Goal: Task Accomplishment & Management: Manage account settings

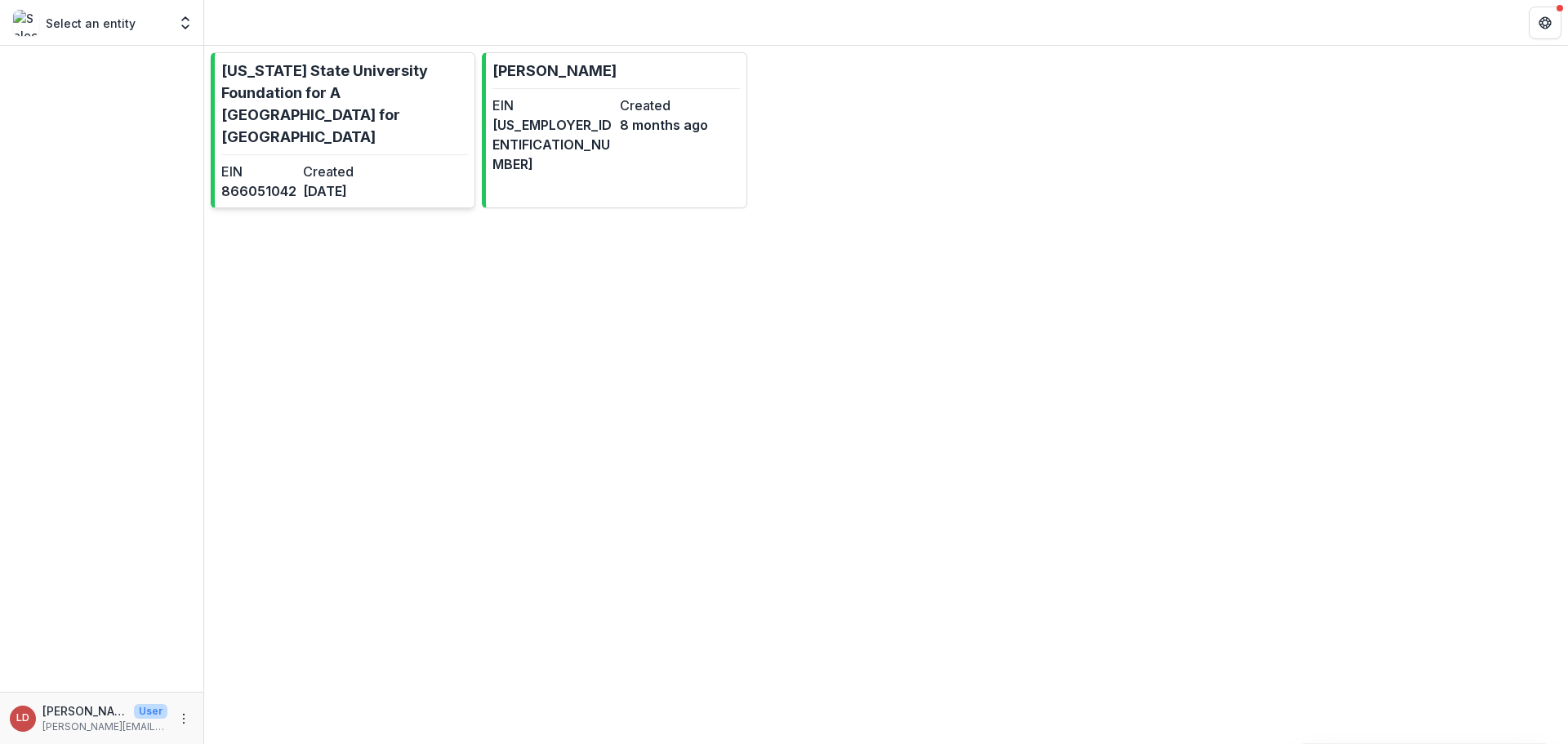
click at [405, 129] on link "[US_STATE] State University Foundation for A New American University for [GEOGR…" at bounding box center [343, 131] width 265 height 156
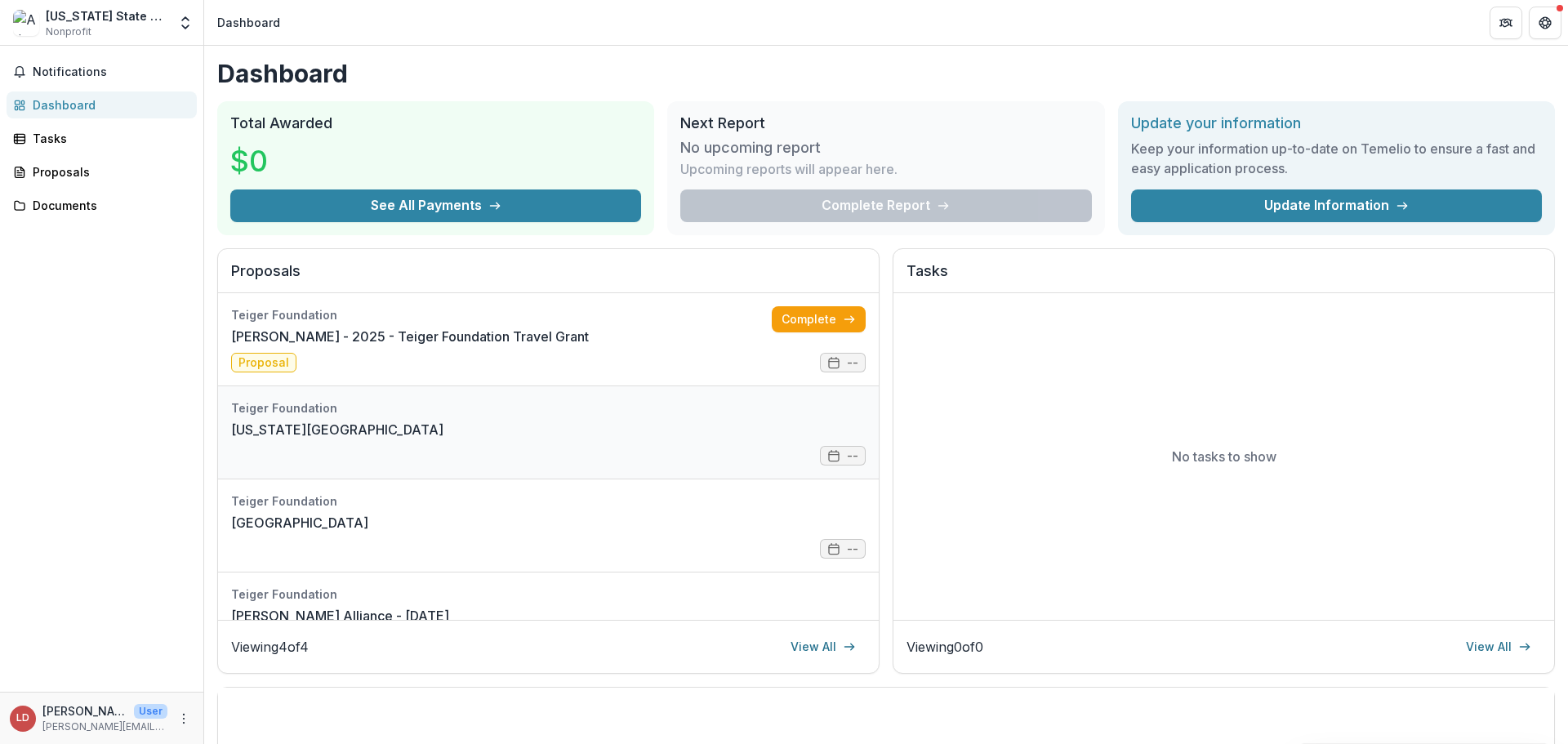
scroll to position [46, 0]
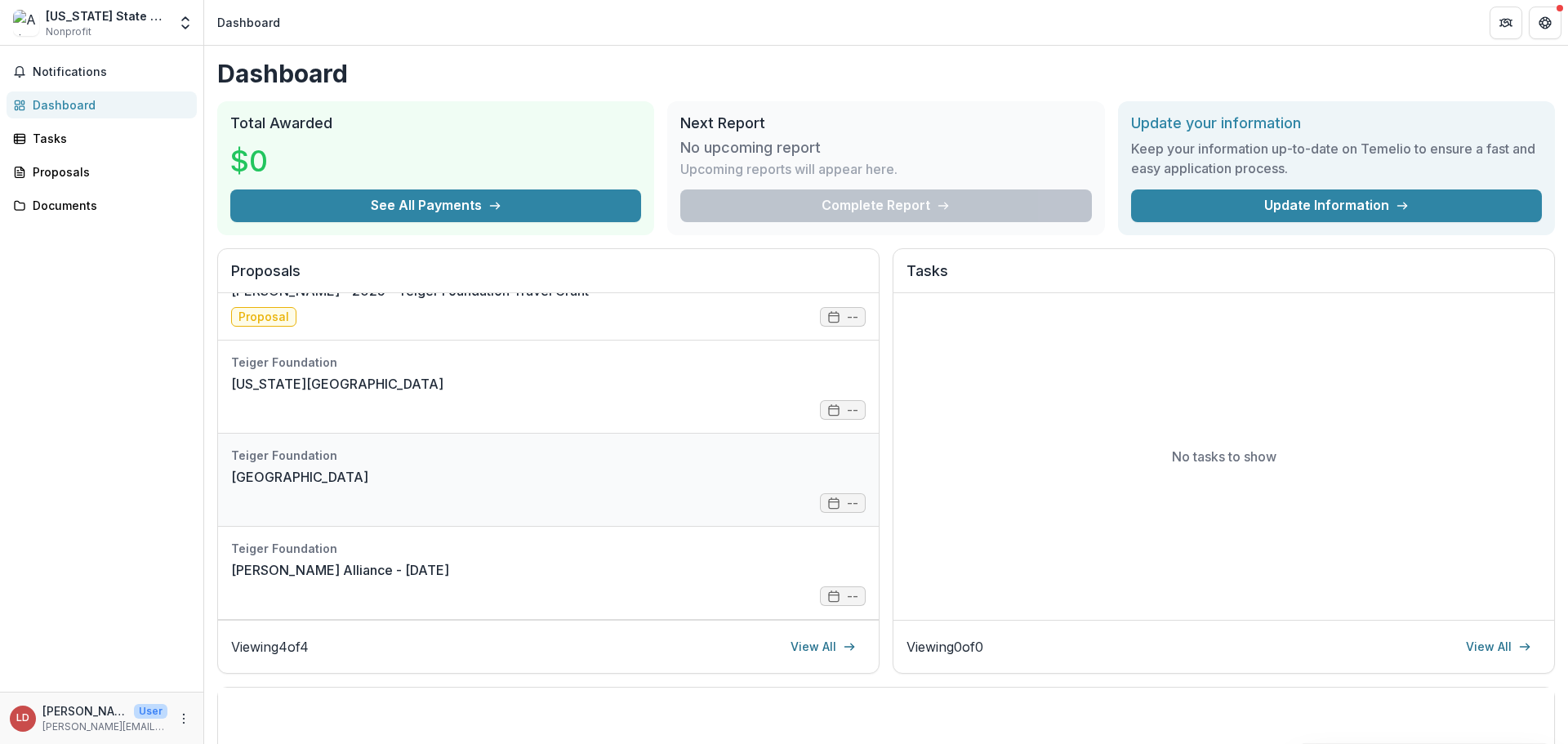
click at [368, 486] on link "[GEOGRAPHIC_DATA]" at bounding box center [300, 477] width 137 height 19
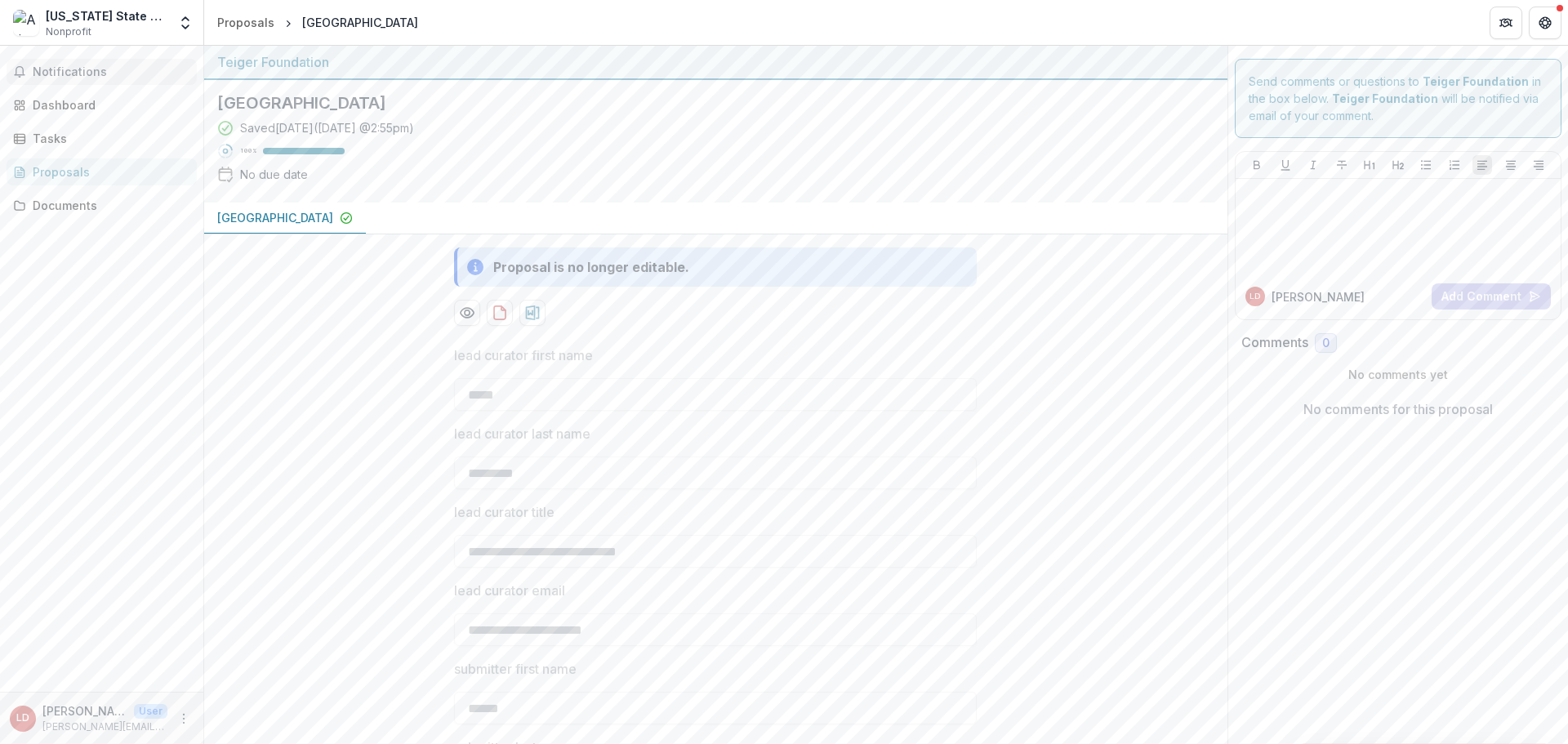
click at [76, 75] on span "Notifications" at bounding box center [111, 72] width 158 height 14
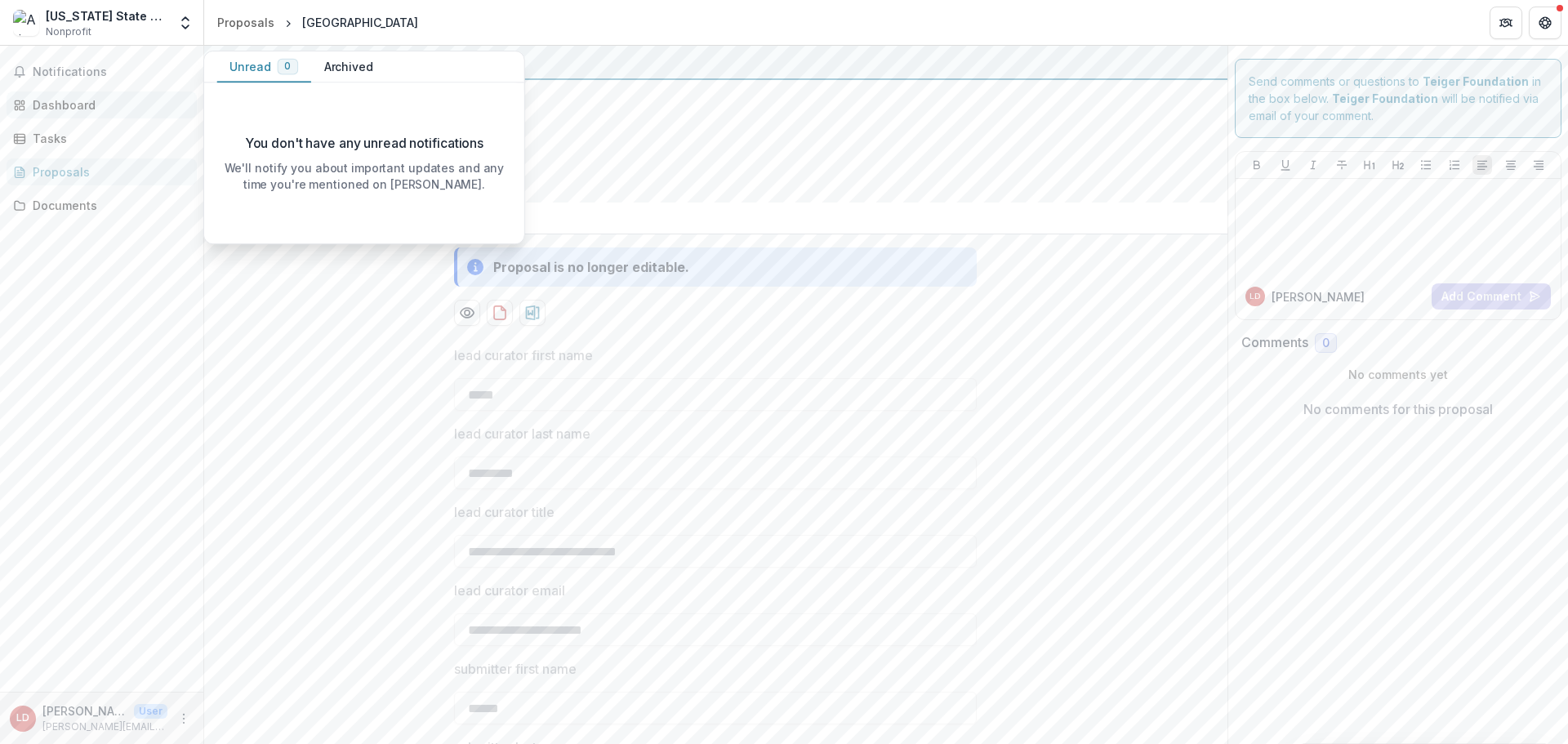
click at [41, 102] on div "Dashboard" at bounding box center [108, 105] width 151 height 18
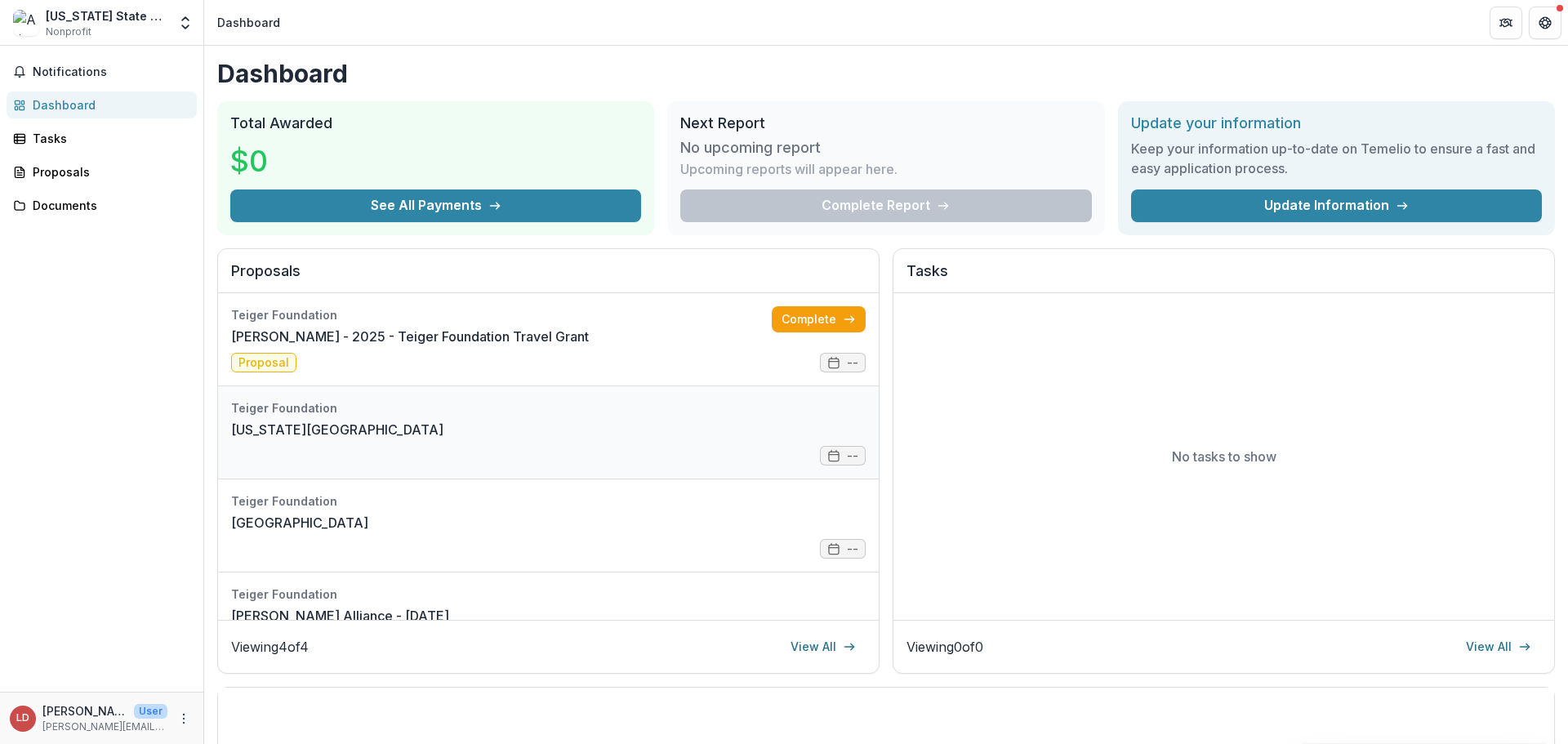
scroll to position [46, 0]
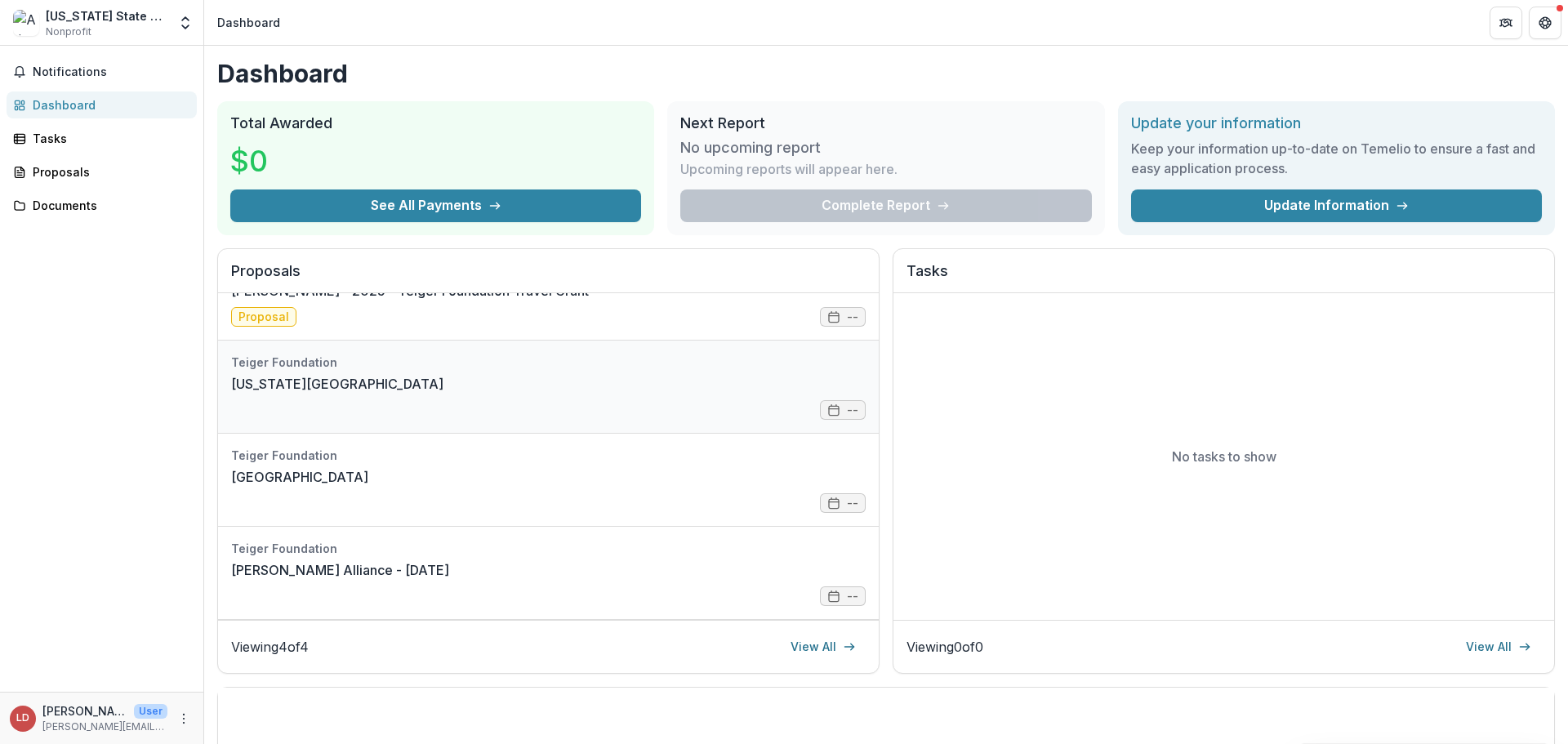
click at [303, 394] on link "[US_STATE][GEOGRAPHIC_DATA]" at bounding box center [338, 383] width 212 height 19
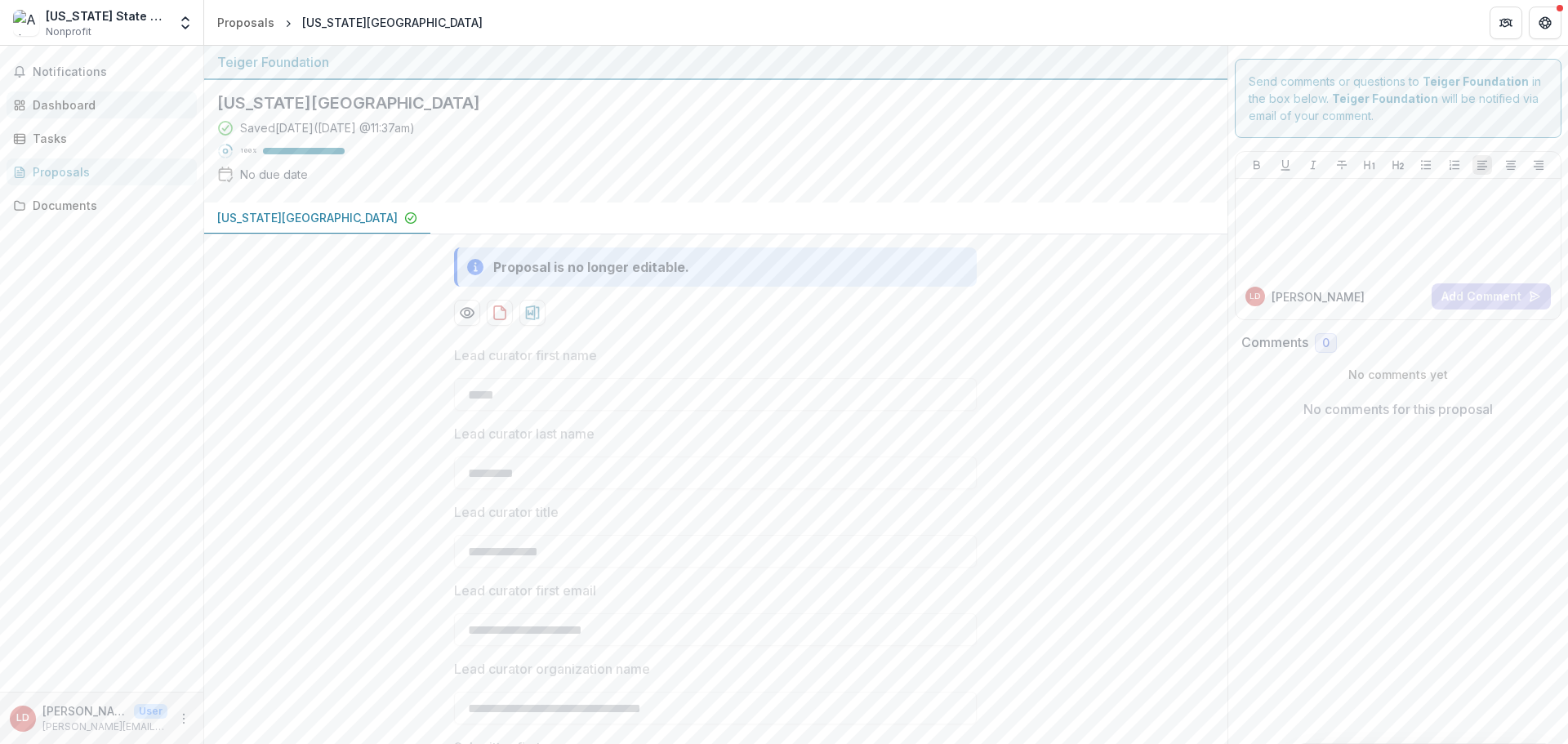
click at [58, 111] on div "Dashboard" at bounding box center [108, 105] width 151 height 18
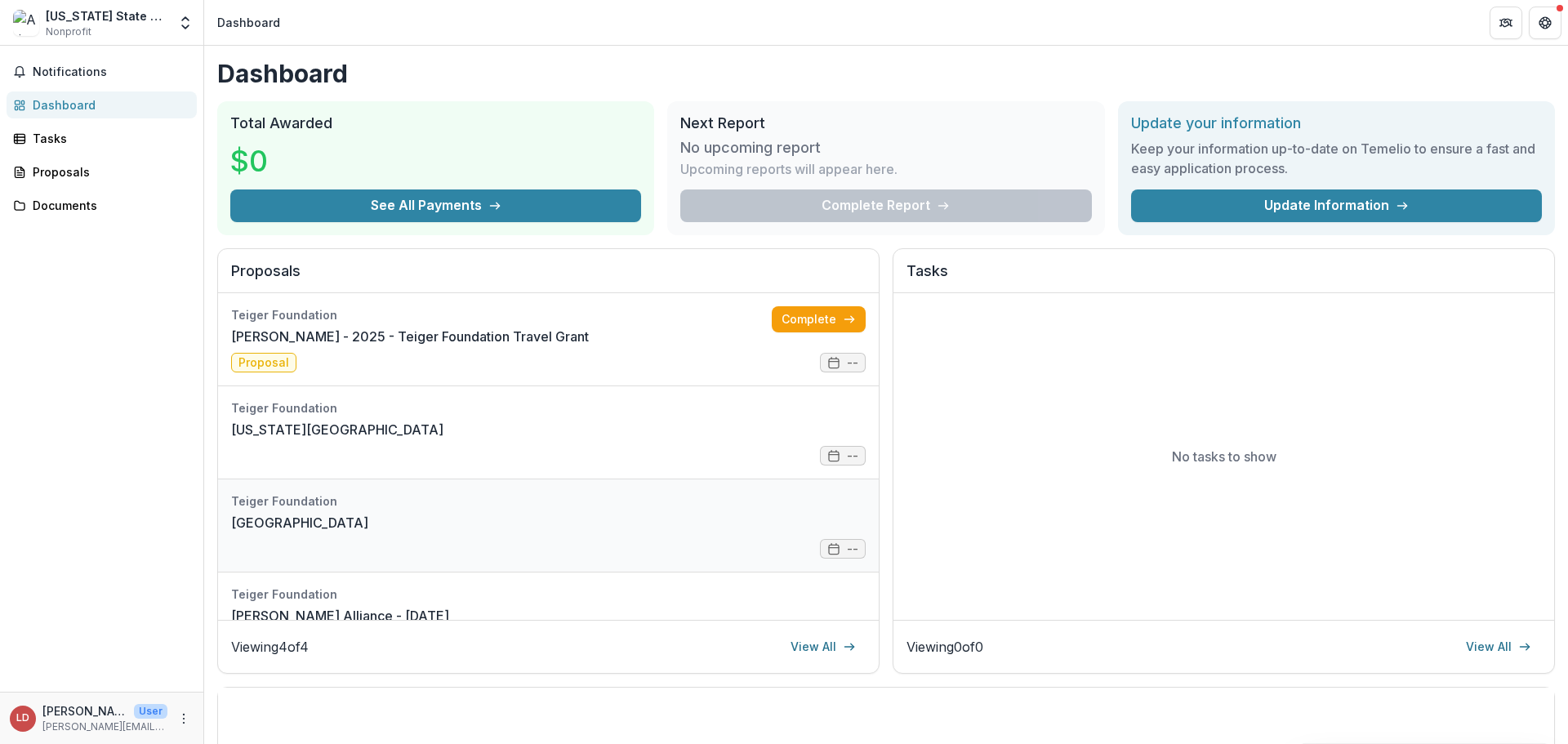
click at [282, 513] on link "[GEOGRAPHIC_DATA]" at bounding box center [300, 523] width 137 height 19
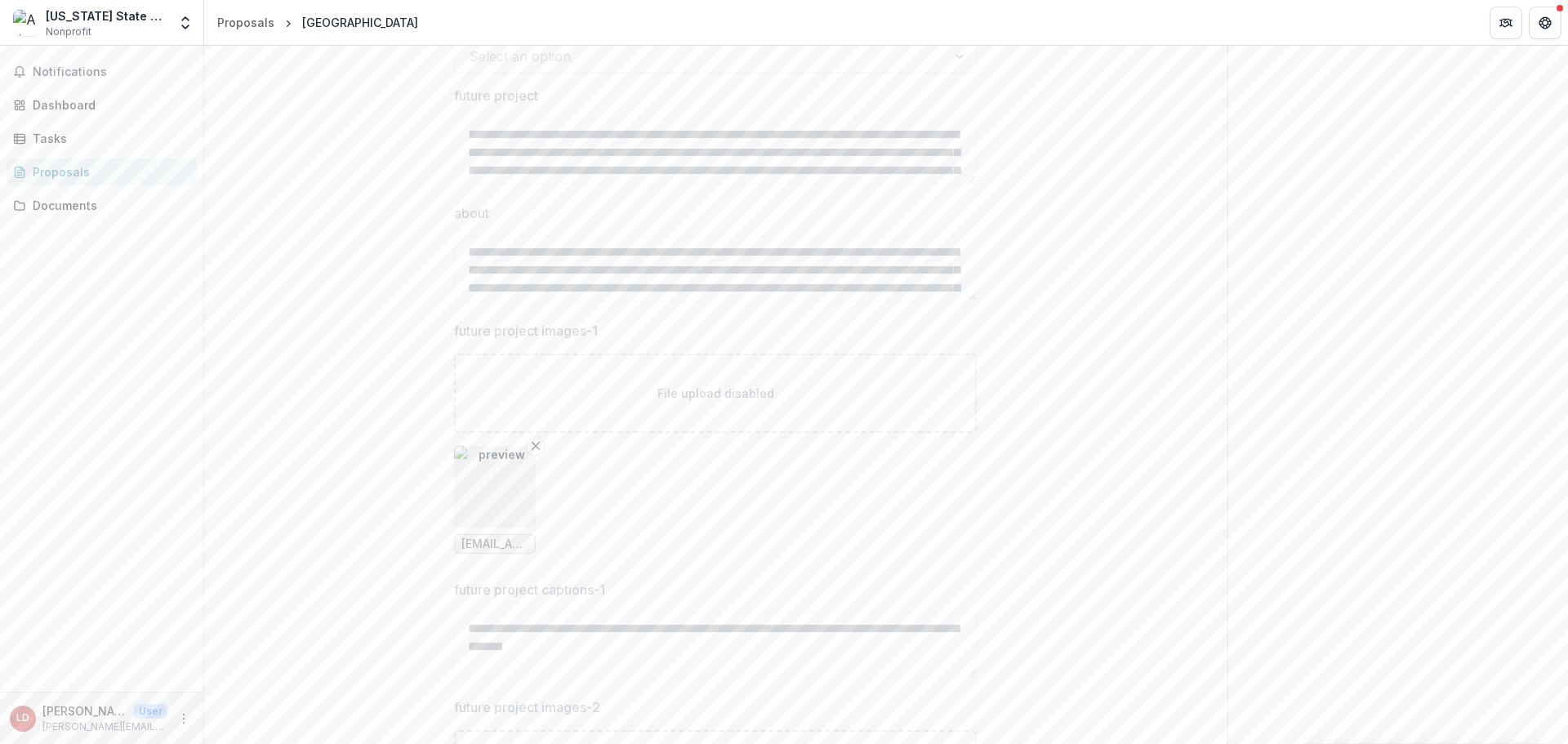
scroll to position [1307, 0]
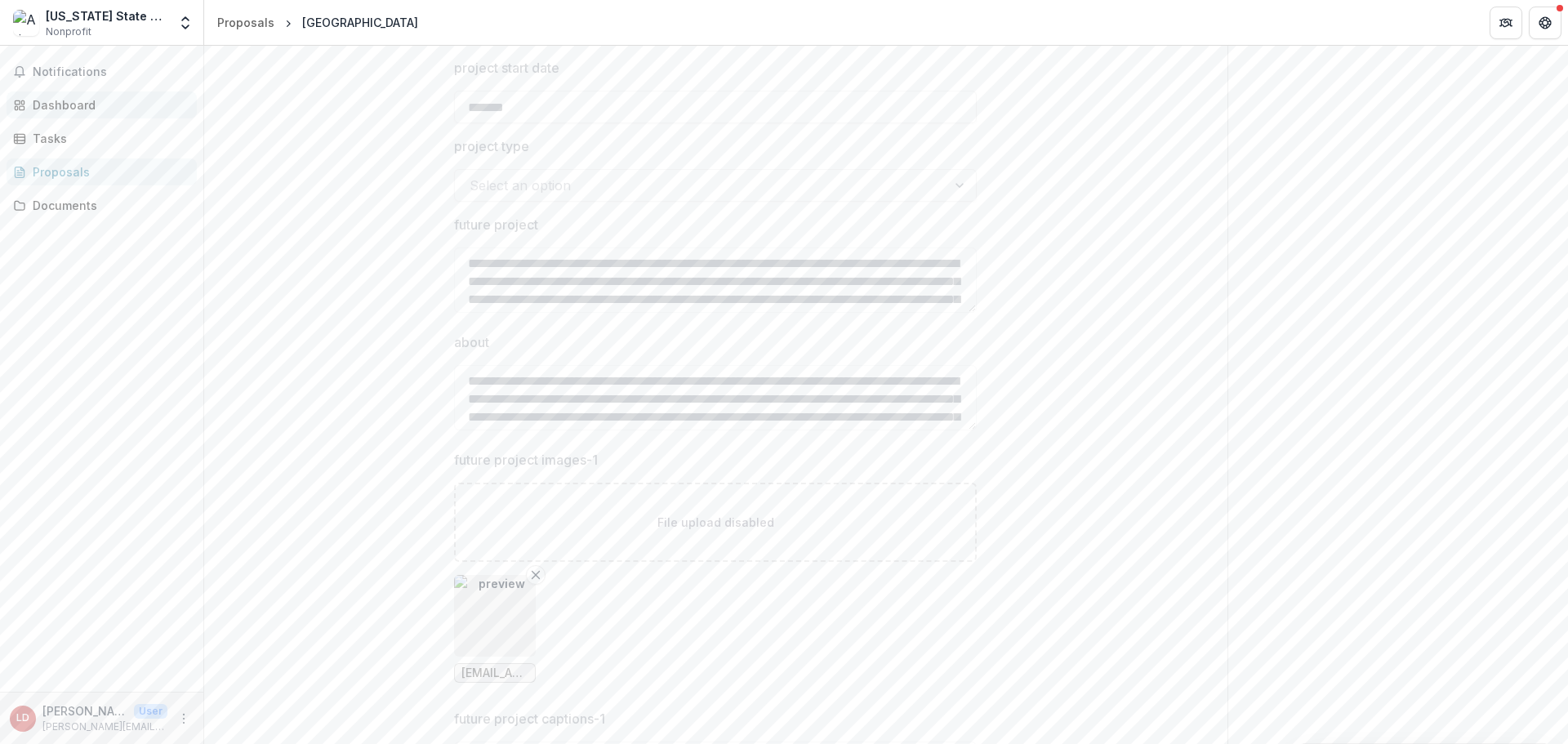
click at [61, 101] on div "Dashboard" at bounding box center [108, 105] width 151 height 18
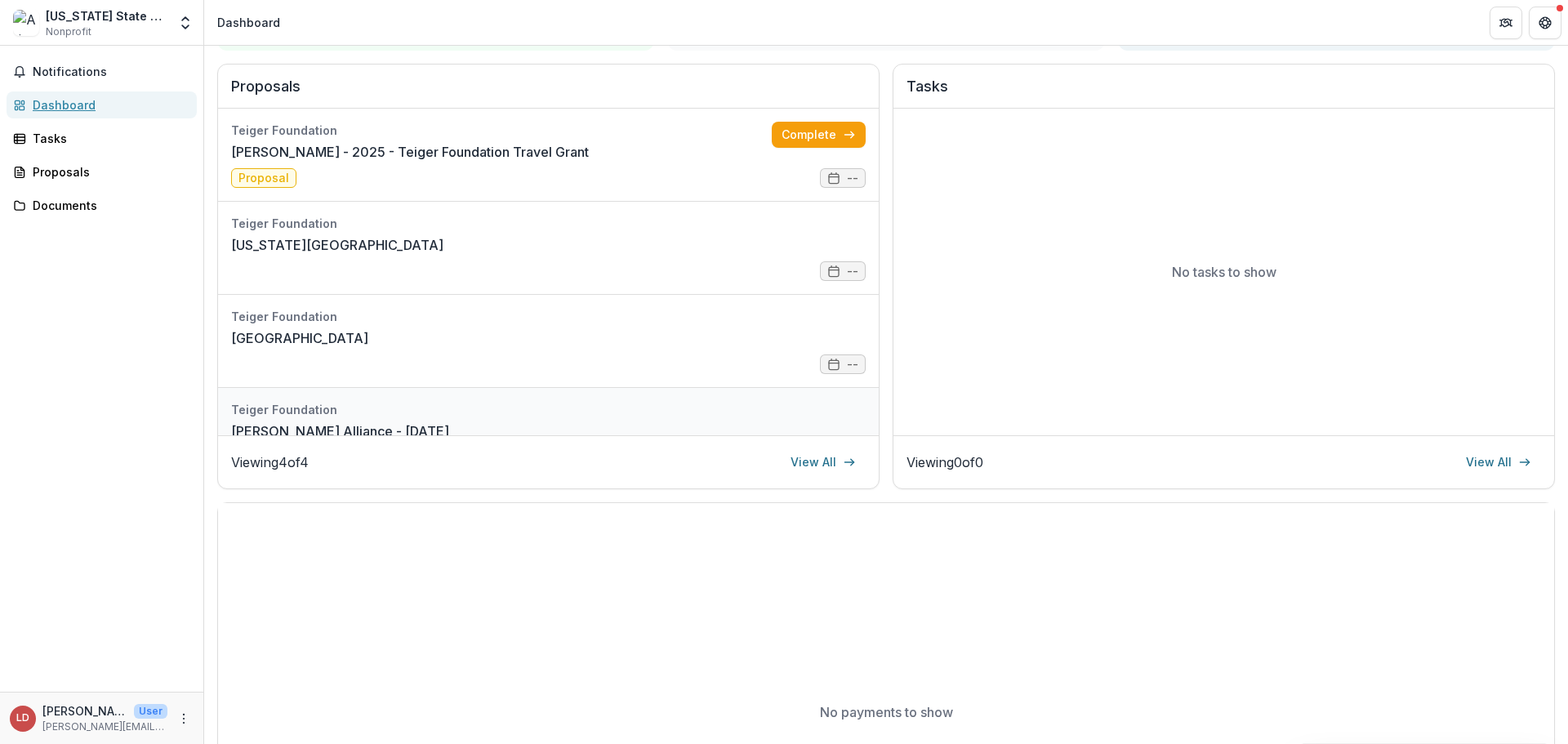
scroll to position [131, 0]
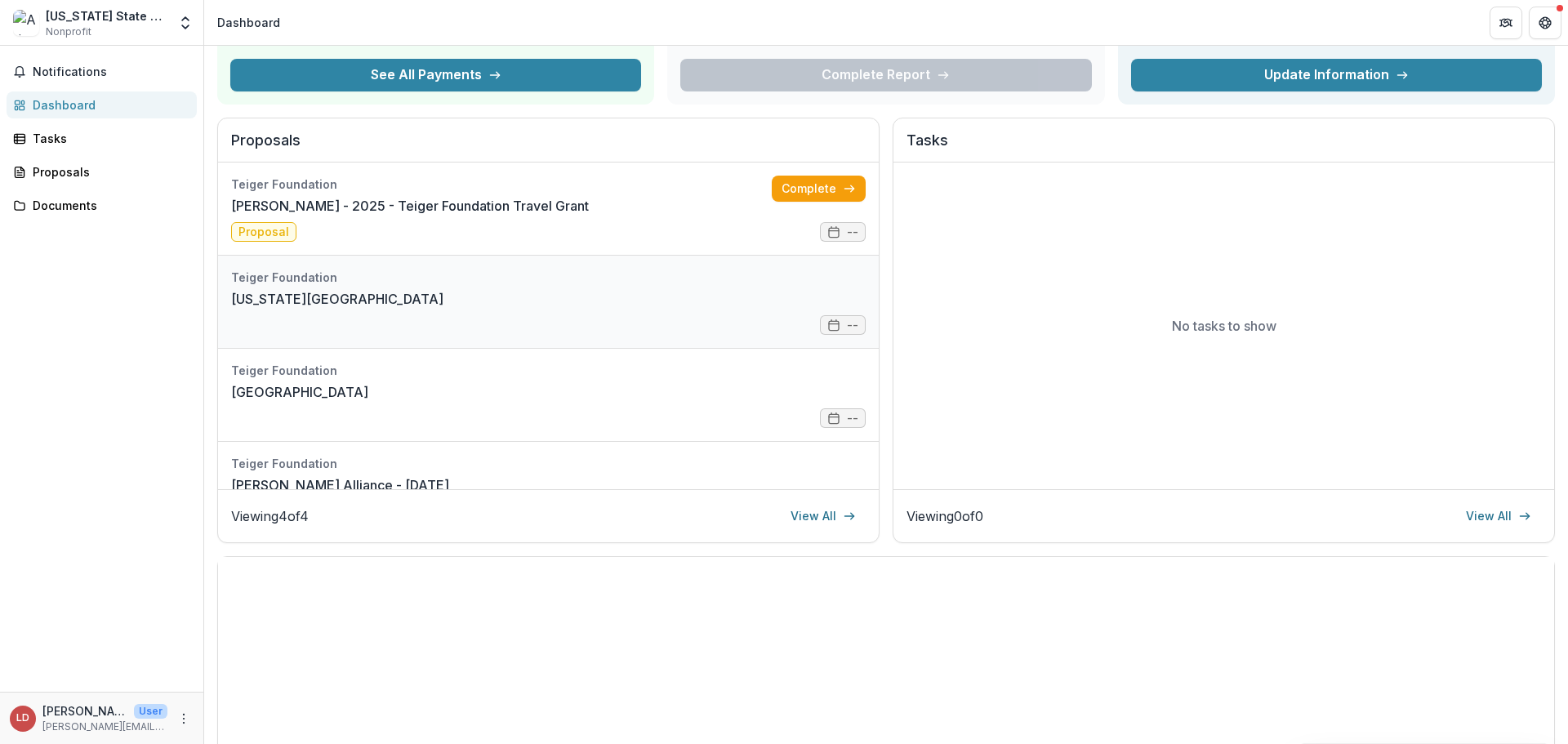
click at [292, 290] on link "[US_STATE][GEOGRAPHIC_DATA]" at bounding box center [338, 299] width 212 height 19
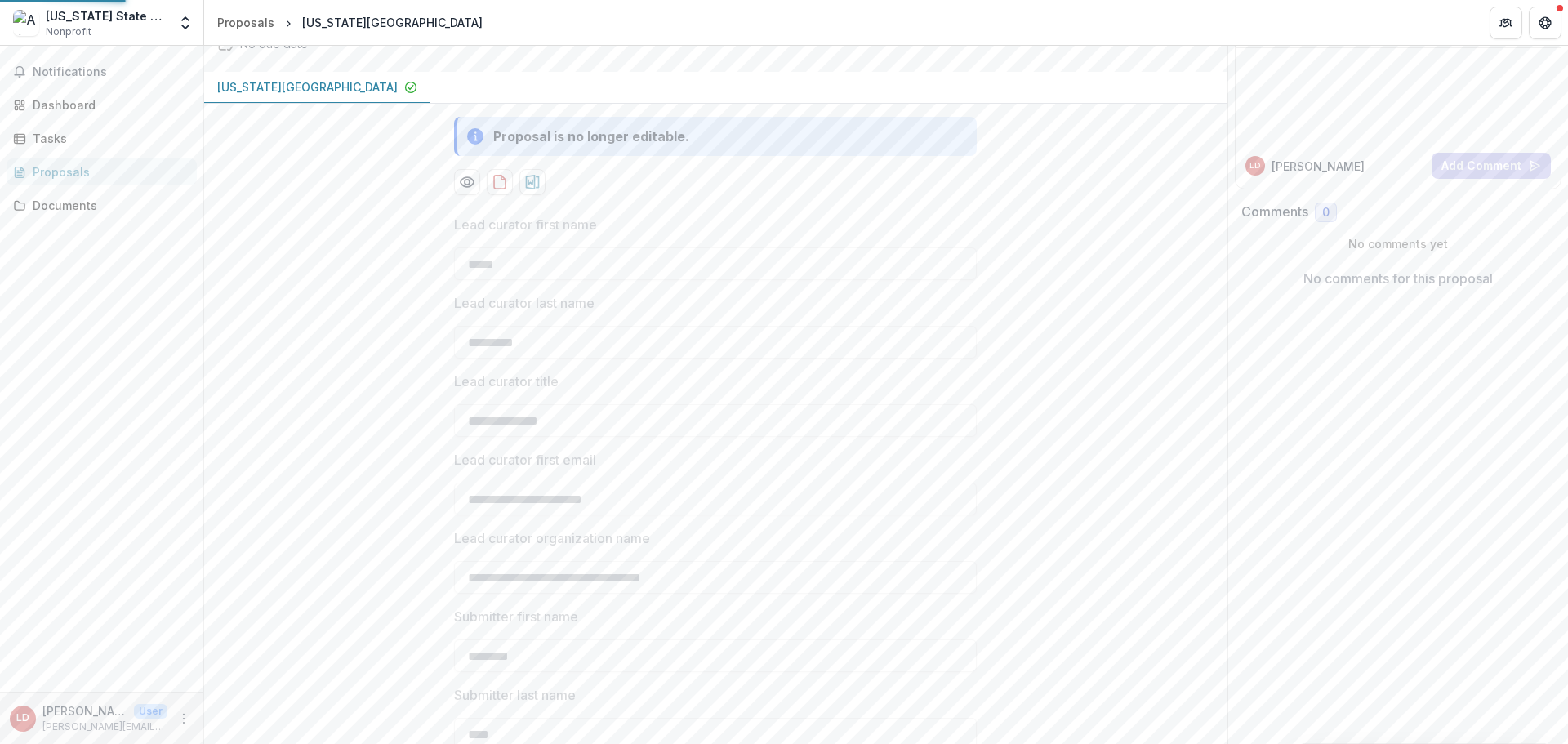
type input "********"
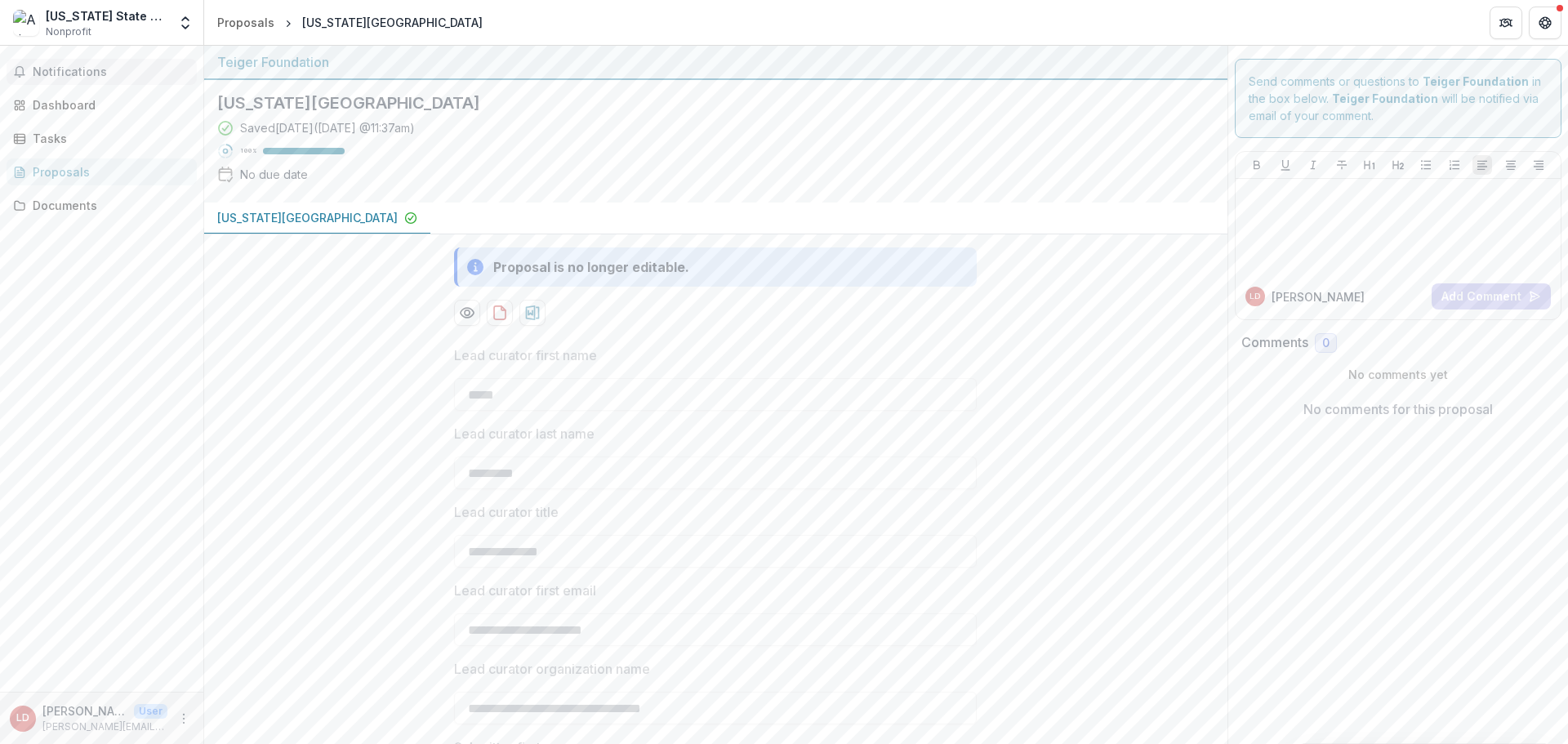
click at [54, 68] on span "Notifications" at bounding box center [111, 72] width 158 height 14
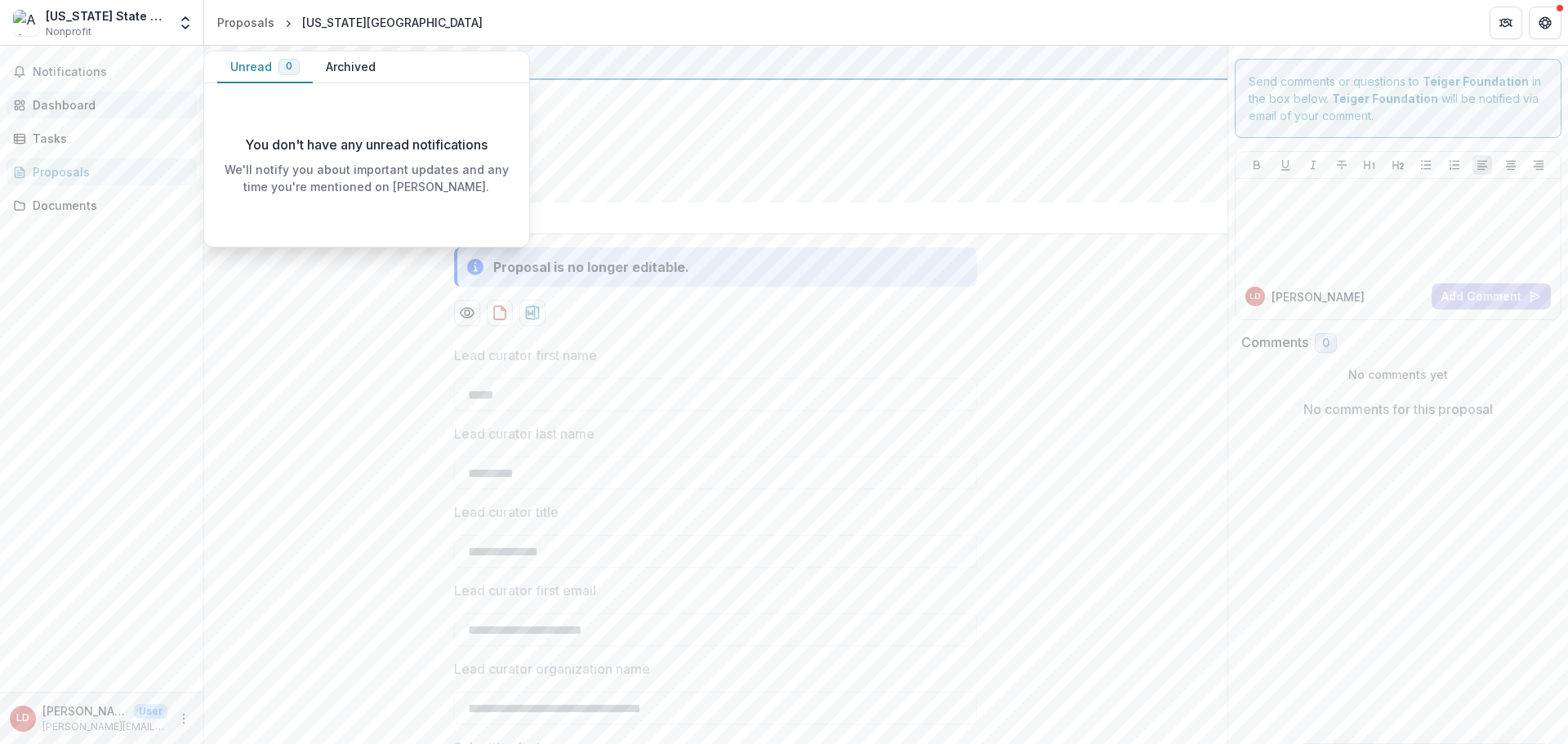
click at [64, 105] on div "Dashboard" at bounding box center [108, 105] width 151 height 18
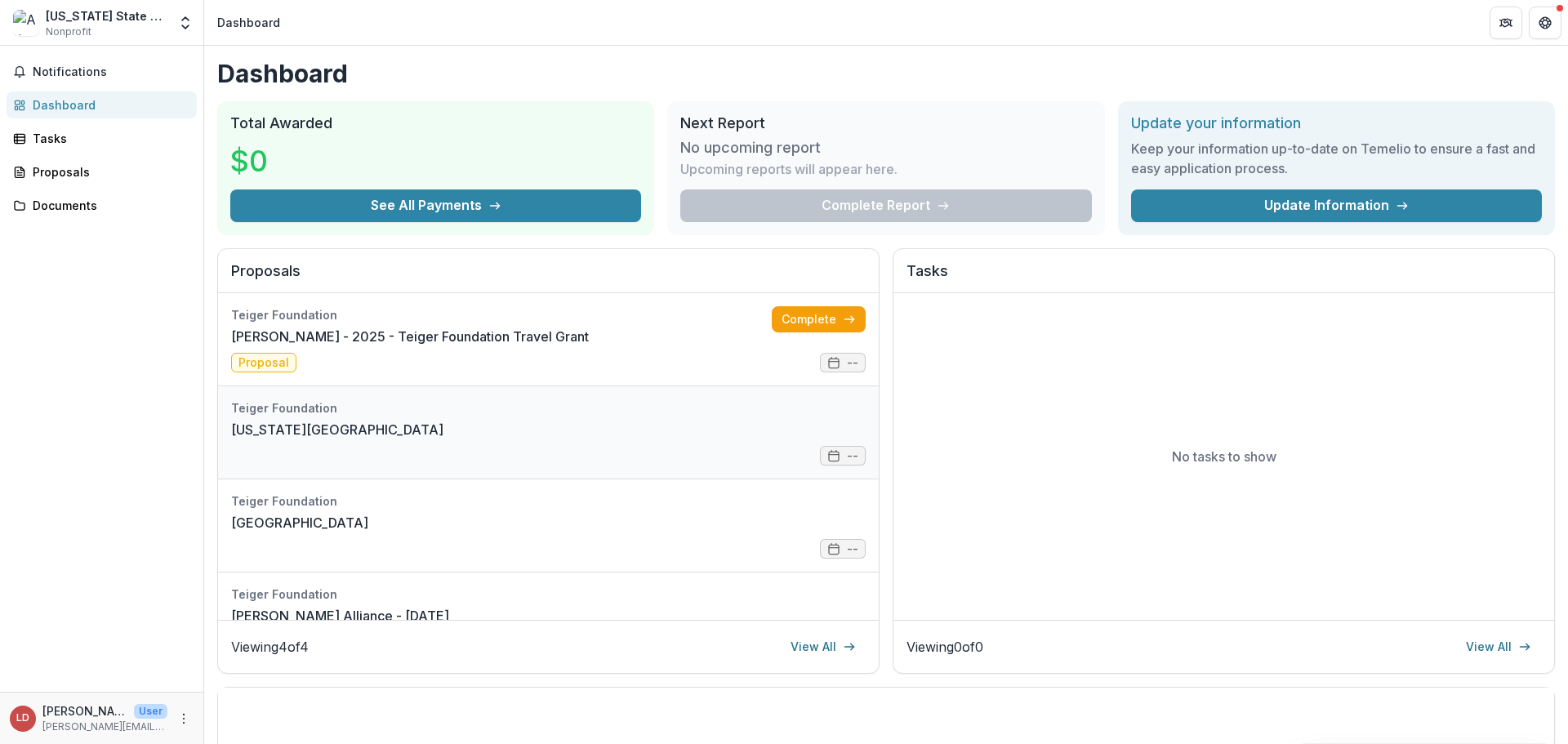
click at [444, 440] on link "[US_STATE][GEOGRAPHIC_DATA]" at bounding box center [338, 430] width 212 height 19
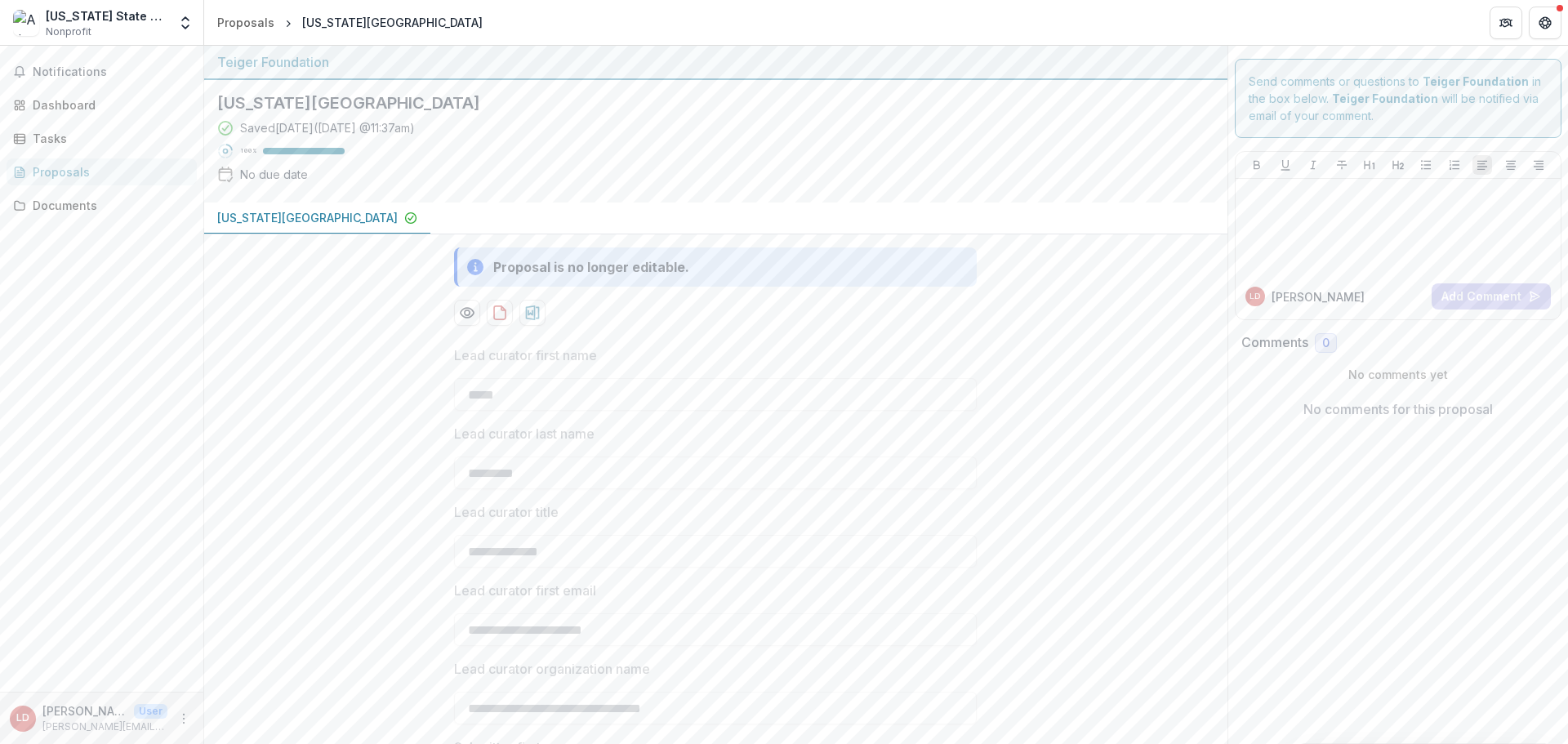
click at [382, 218] on p "[US_STATE][GEOGRAPHIC_DATA]" at bounding box center [308, 218] width 181 height 18
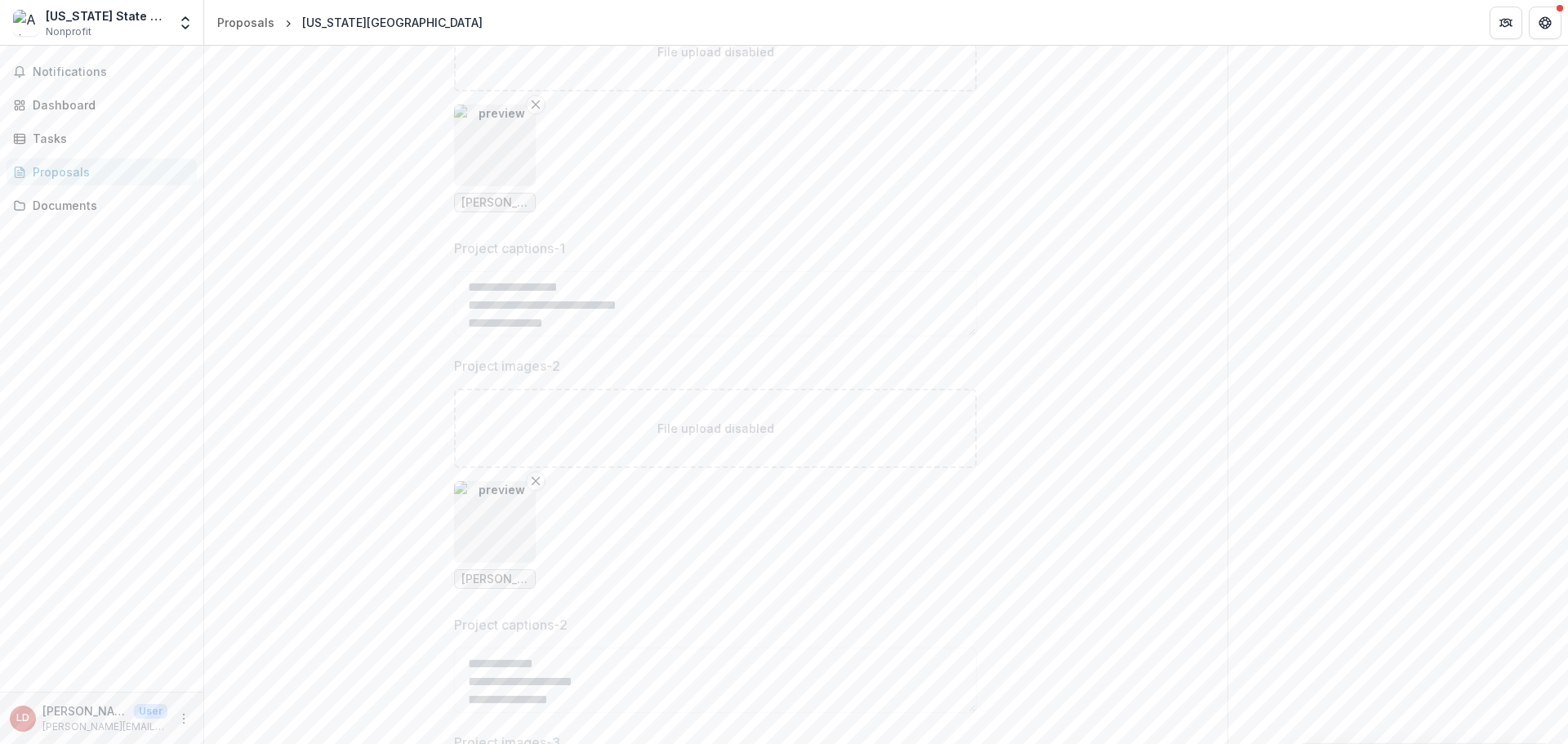
scroll to position [2287, 0]
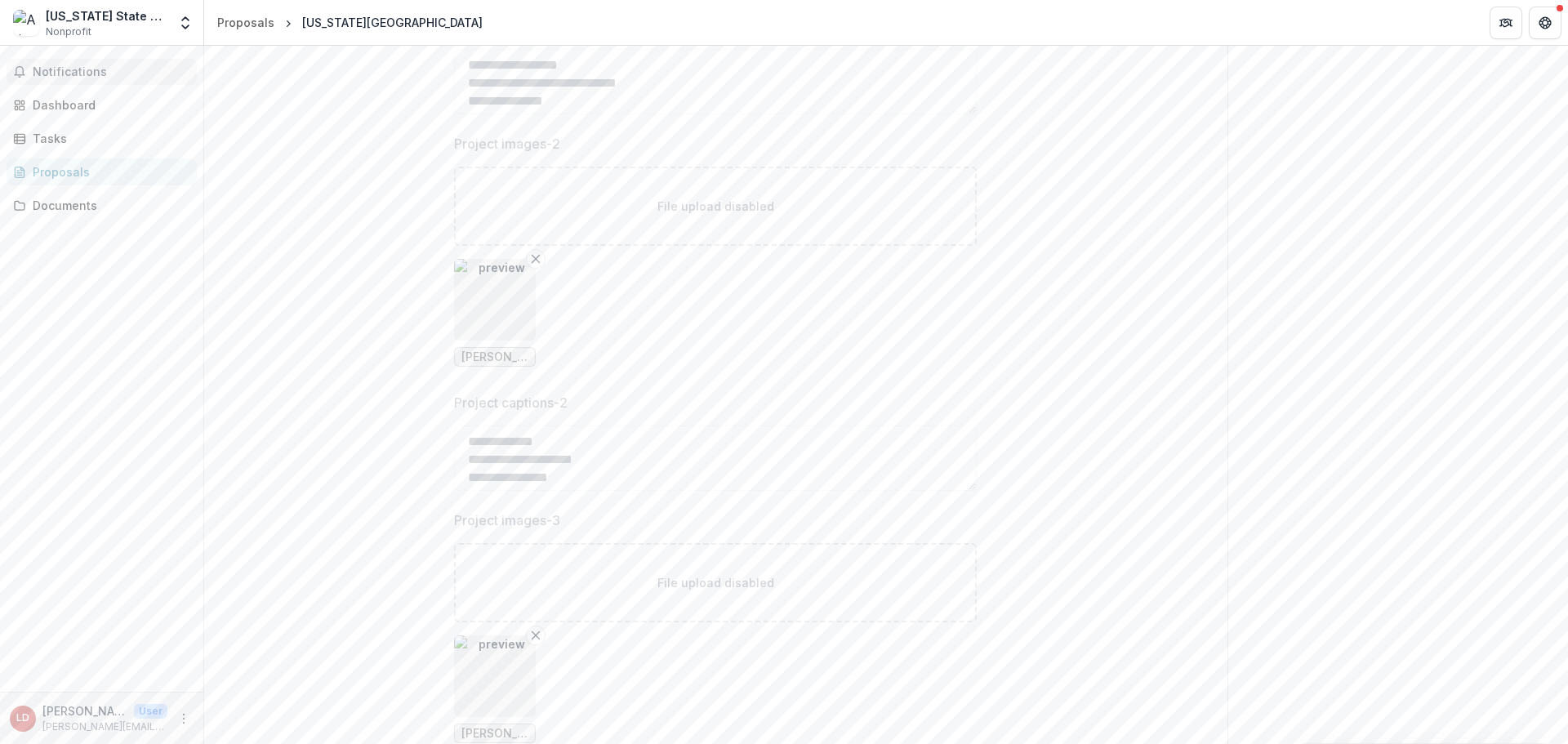
click at [80, 78] on span "Notifications" at bounding box center [111, 72] width 158 height 14
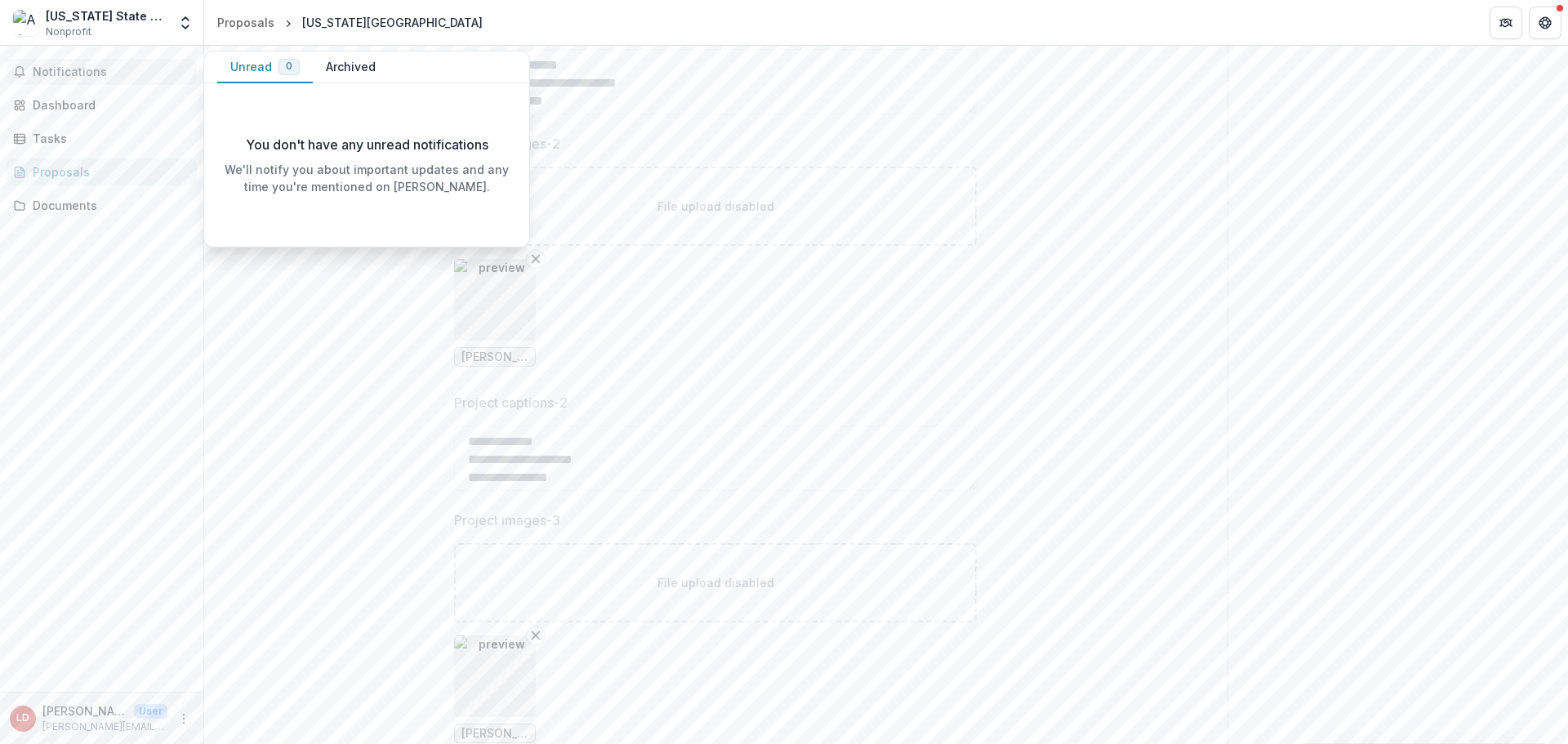
click at [345, 55] on button "Archived" at bounding box center [351, 68] width 76 height 32
click at [42, 103] on div "Dashboard" at bounding box center [108, 105] width 151 height 18
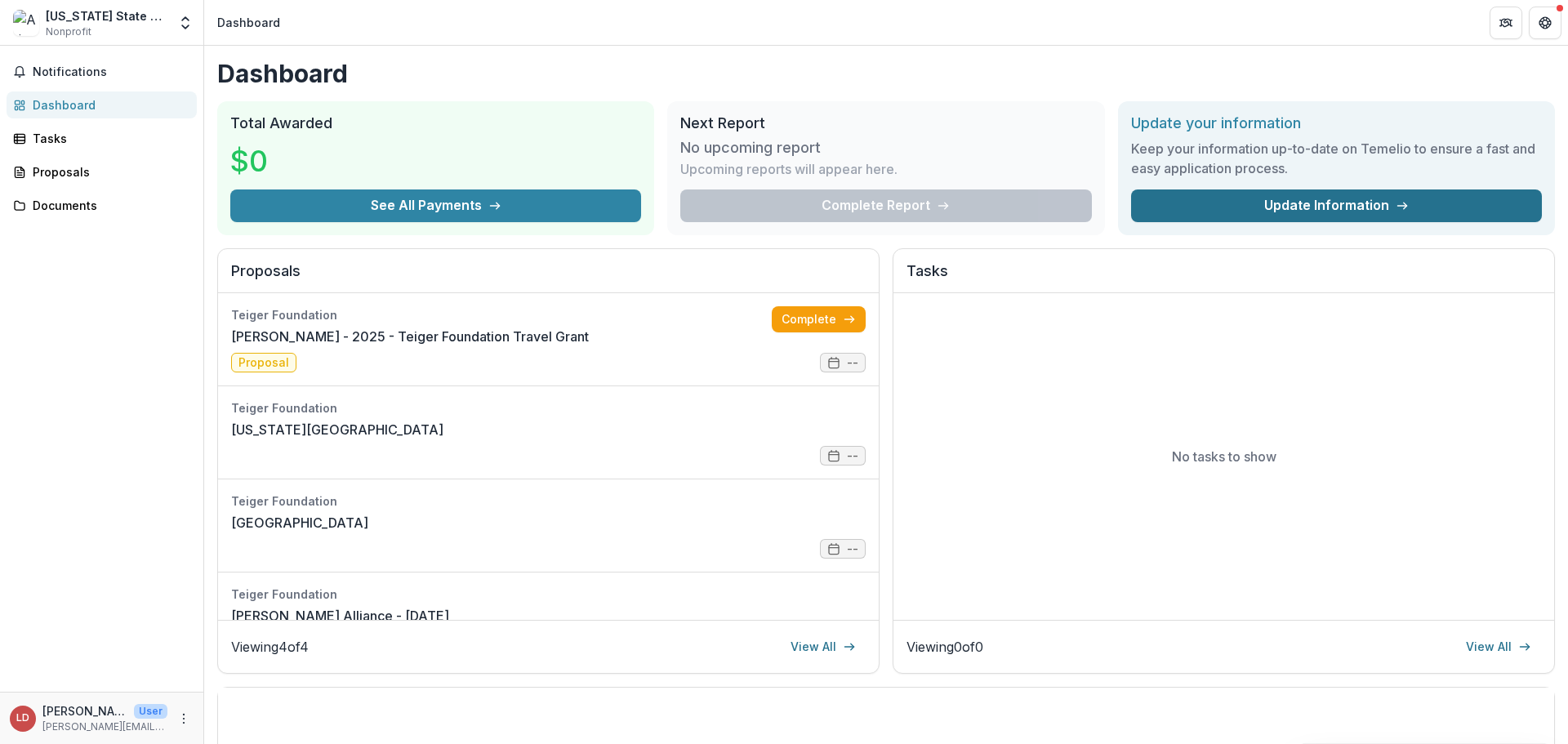
click at [1309, 207] on link "Update Information" at bounding box center [1336, 205] width 410 height 32
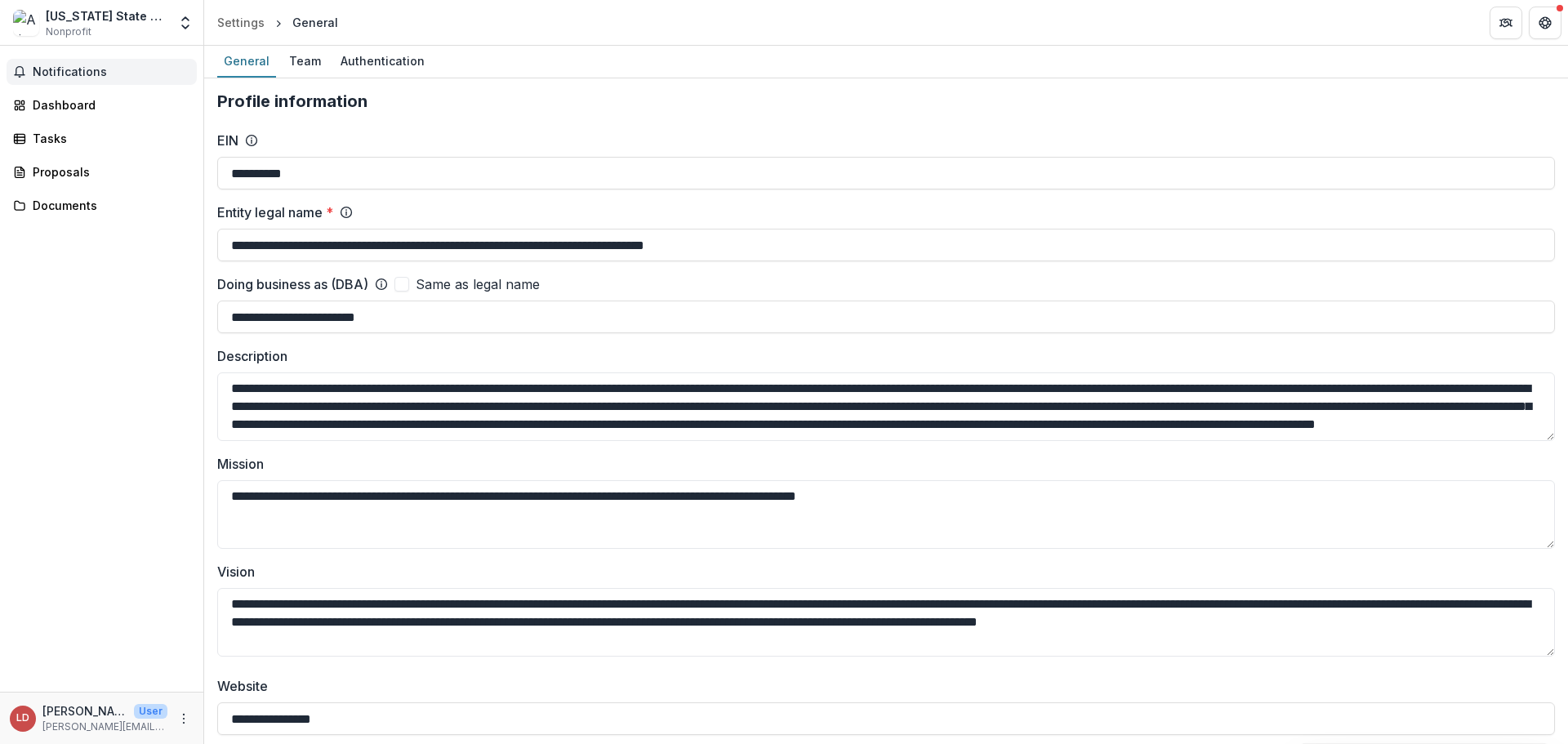
click at [45, 71] on span "Notifications" at bounding box center [111, 72] width 158 height 14
click at [244, 24] on div "Settings" at bounding box center [241, 23] width 47 height 18
click at [99, 68] on span "Notifications" at bounding box center [111, 72] width 158 height 14
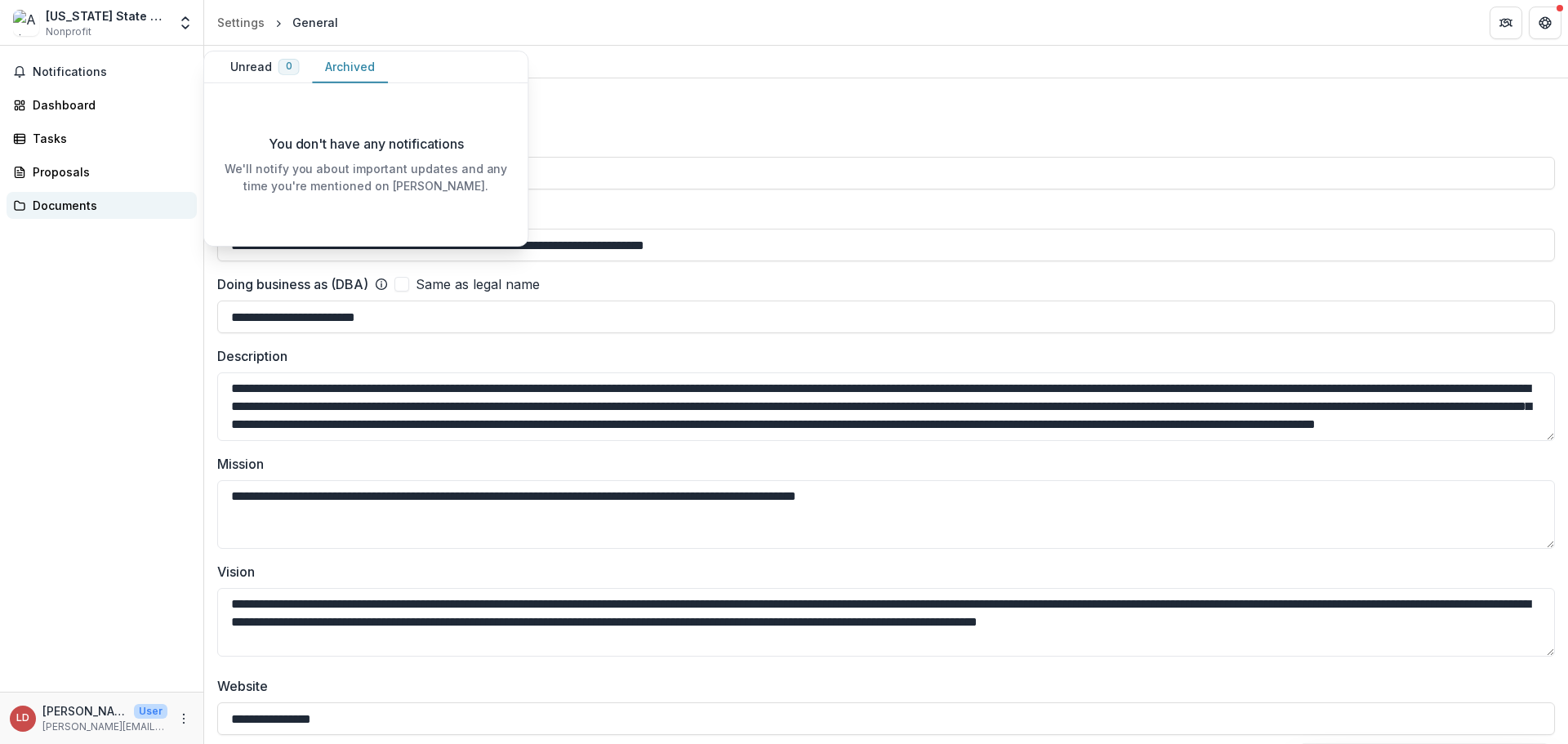
click at [55, 201] on div "Documents" at bounding box center [108, 205] width 151 height 18
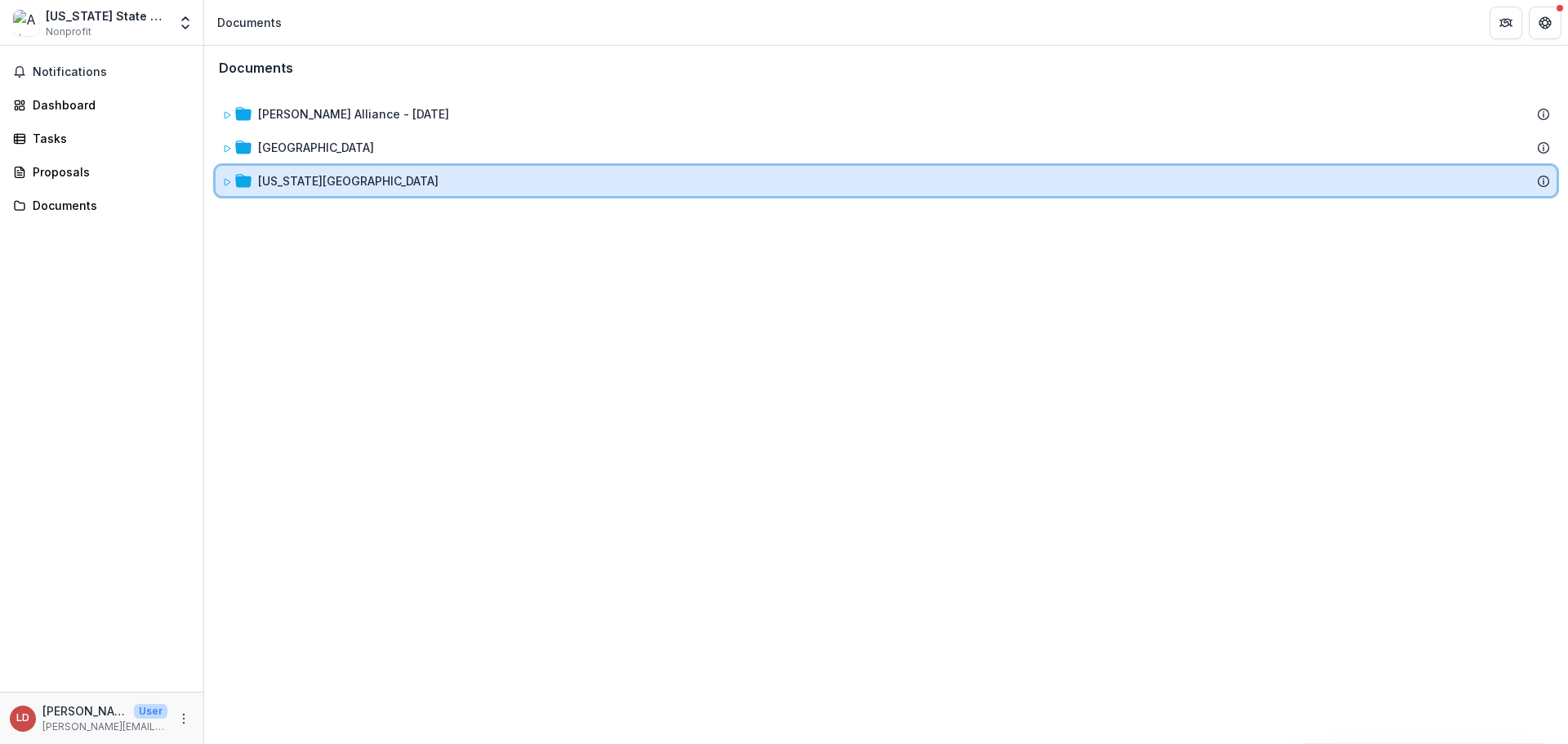
click at [312, 170] on div "[US_STATE][GEOGRAPHIC_DATA]" at bounding box center [886, 181] width 1341 height 30
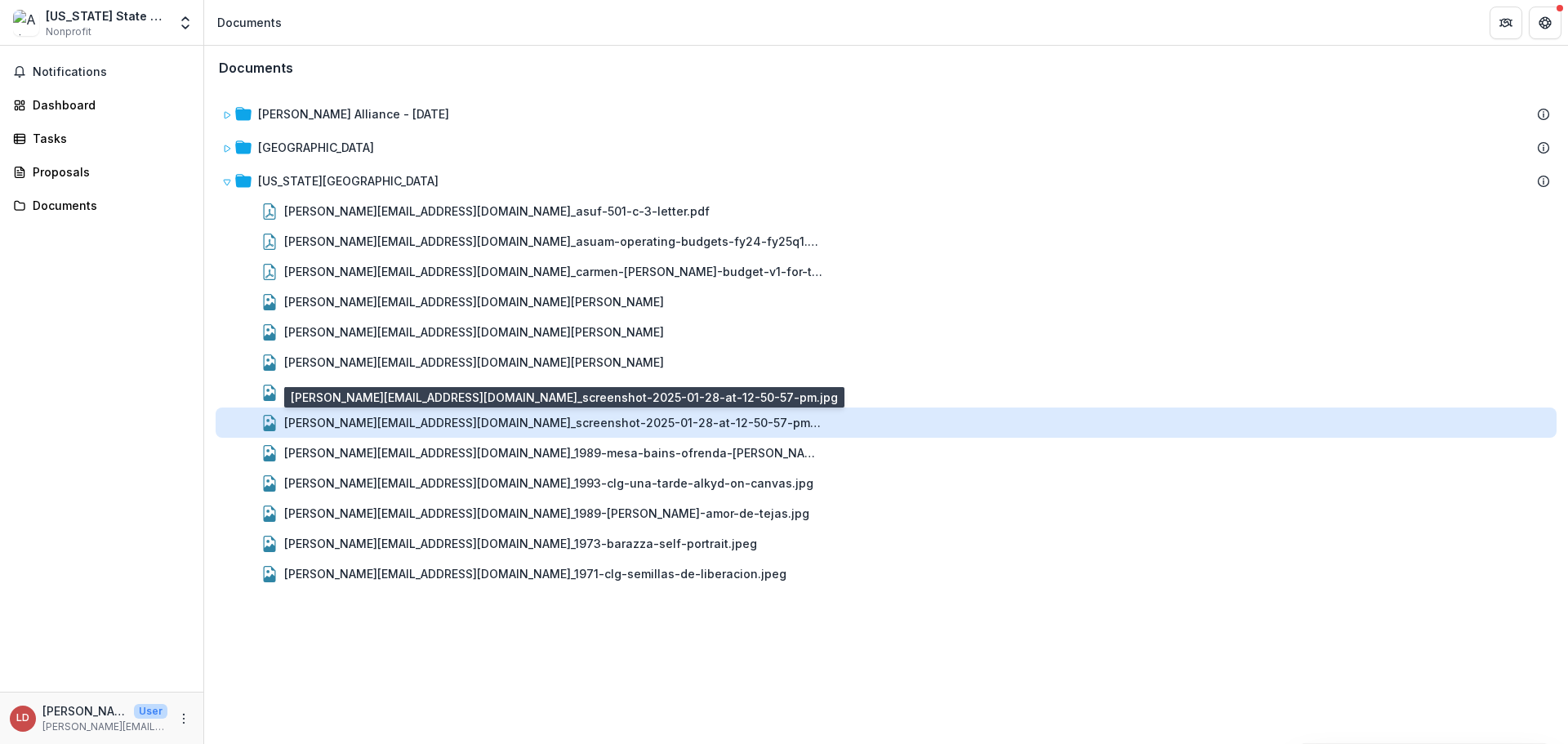
click at [371, 418] on div "[PERSON_NAME][EMAIL_ADDRESS][DOMAIN_NAME]_screenshot-2025-01-28-at-12-50-57-pm.…" at bounding box center [553, 423] width 539 height 18
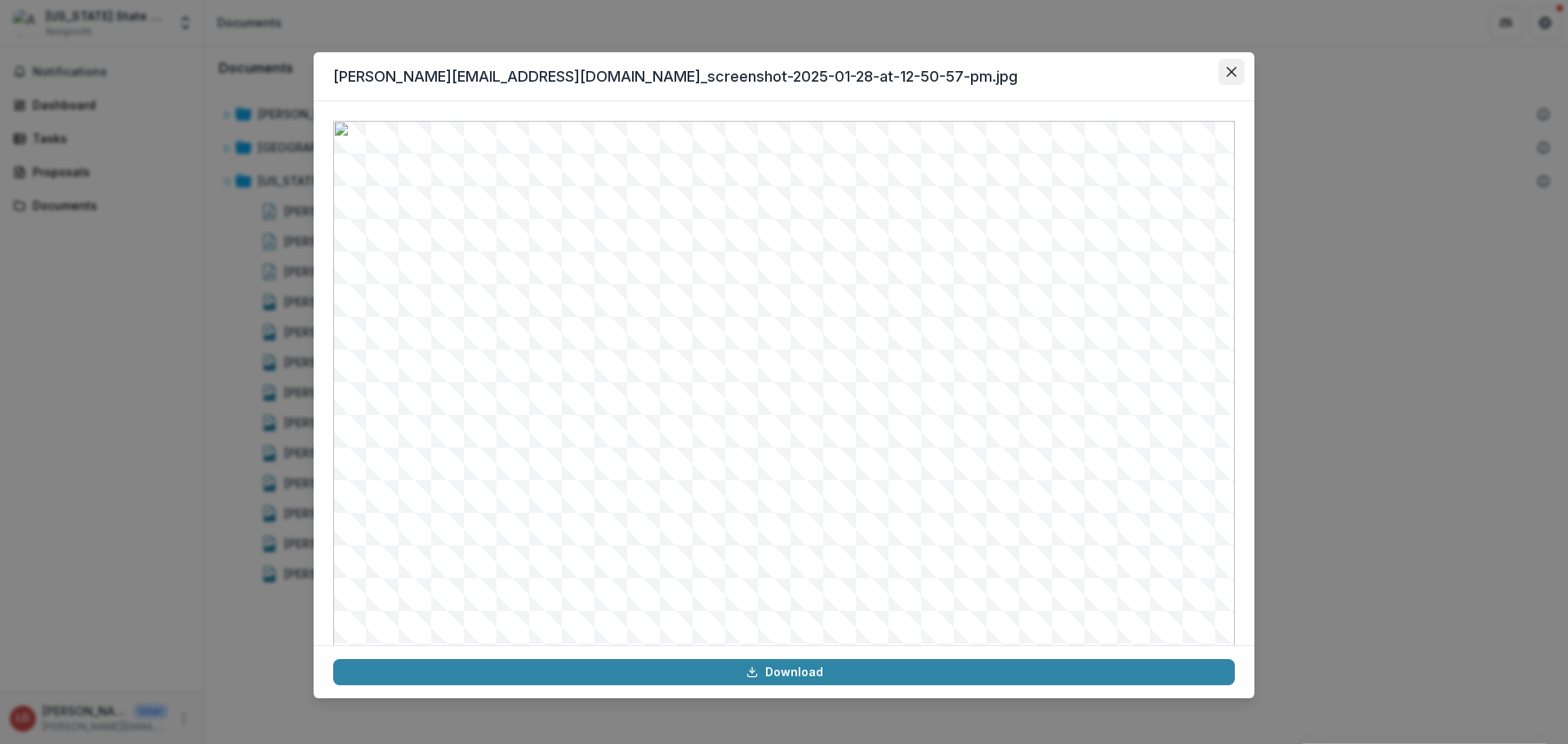
click at [1232, 68] on icon "Close" at bounding box center [1231, 71] width 10 height 10
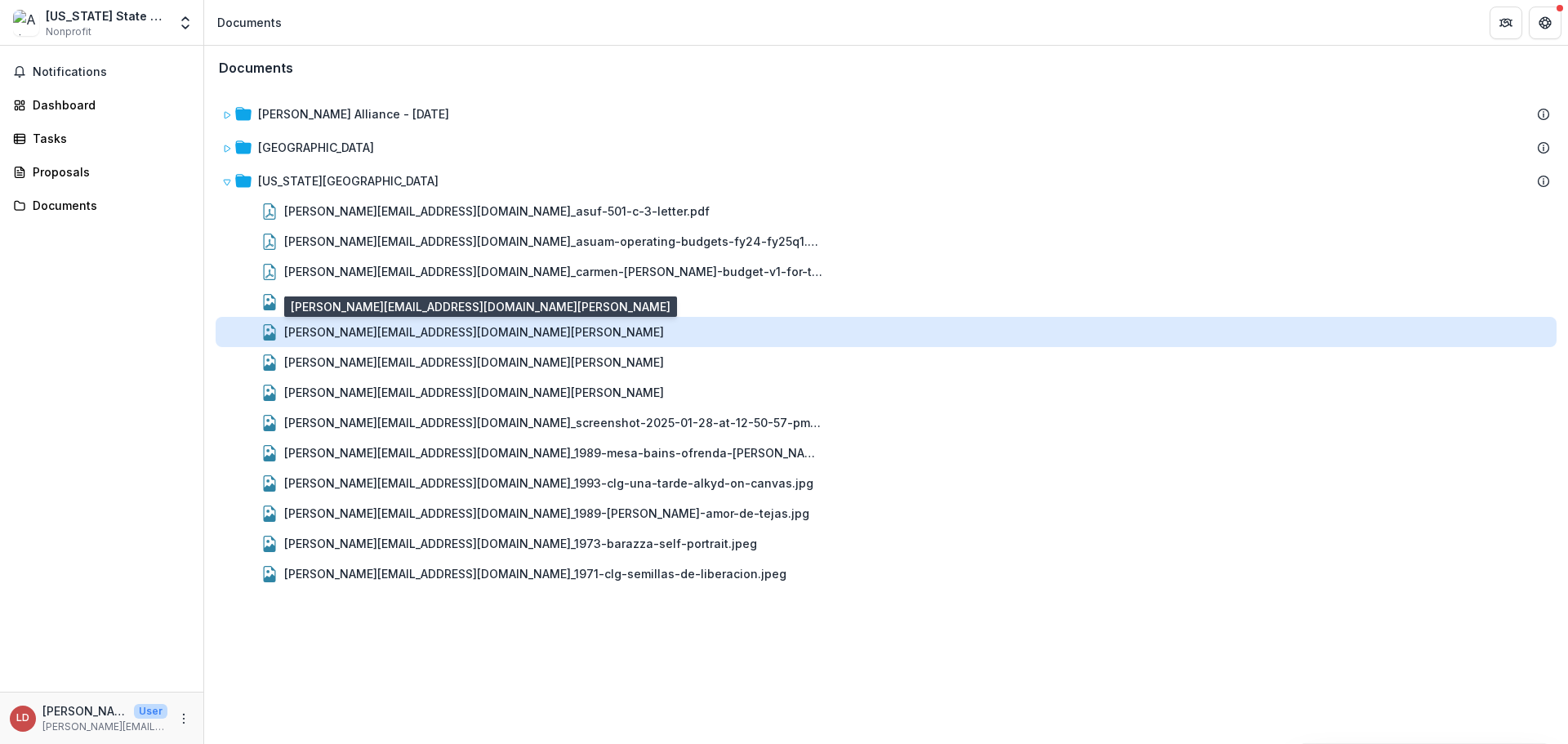
click at [451, 330] on div "[PERSON_NAME][EMAIL_ADDRESS][DOMAIN_NAME][PERSON_NAME]" at bounding box center [474, 333] width 380 height 18
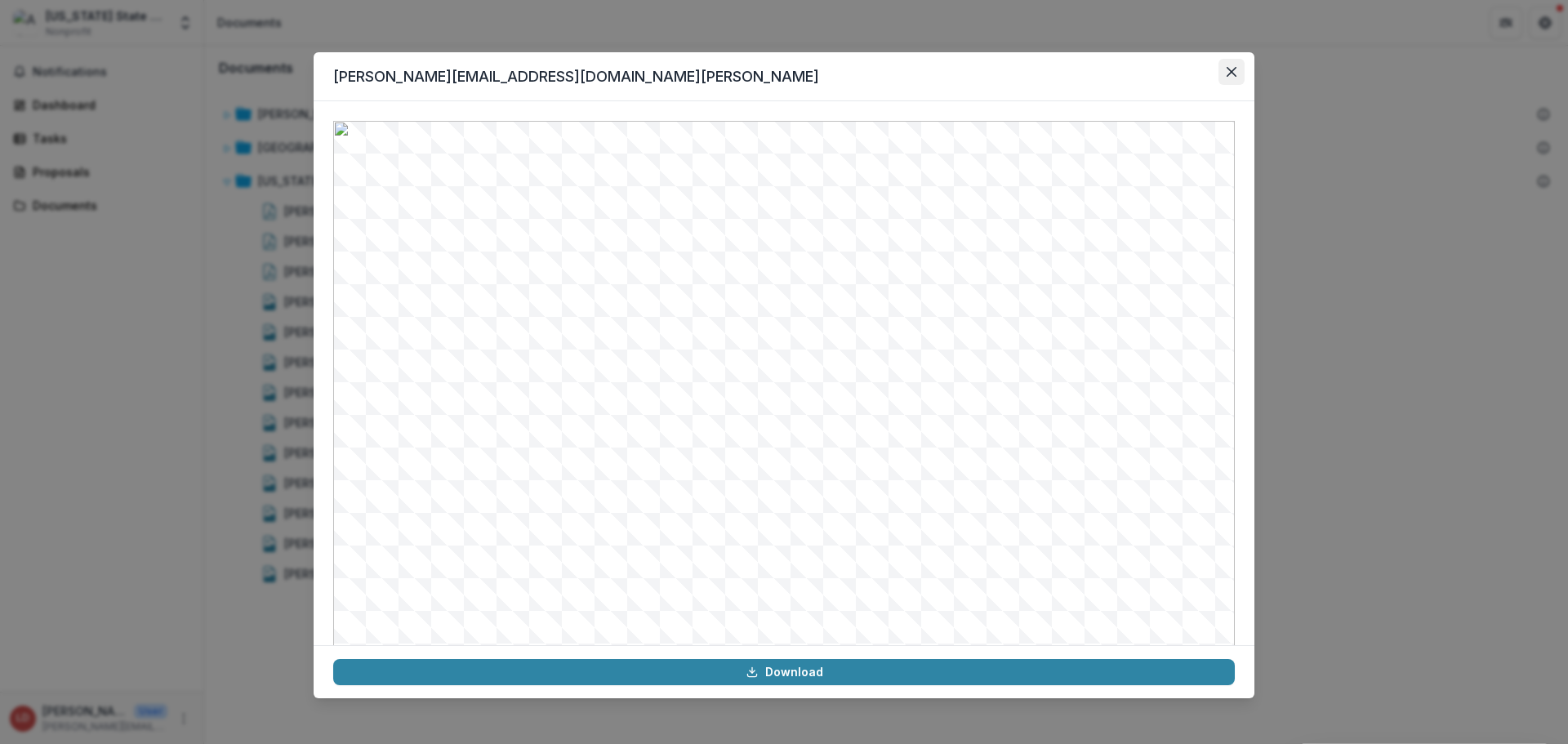
click at [1233, 74] on icon "Close" at bounding box center [1231, 71] width 10 height 10
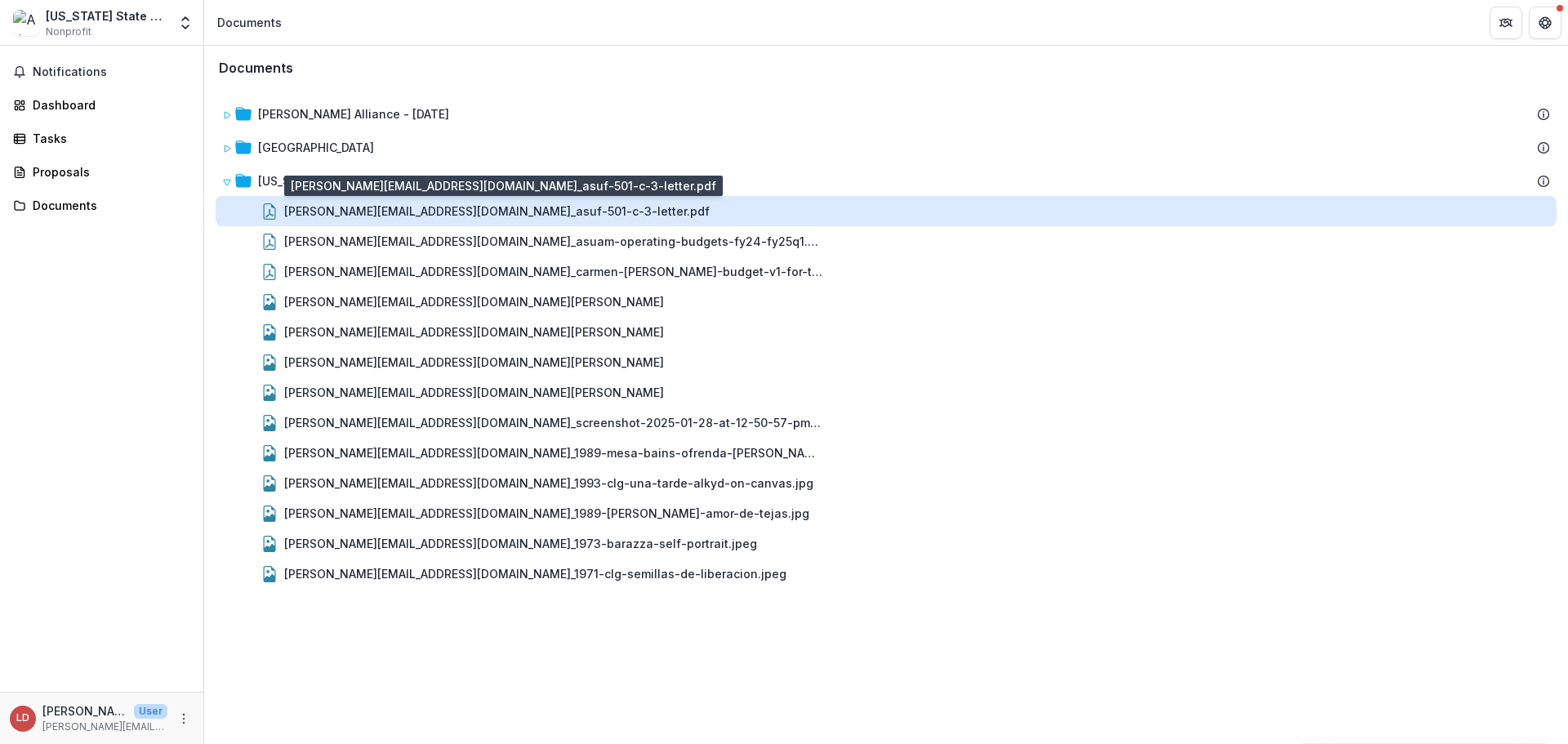
click at [353, 208] on div "[PERSON_NAME][EMAIL_ADDRESS][DOMAIN_NAME]_asuf-501-c-3-letter.pdf" at bounding box center [496, 211] width 425 height 18
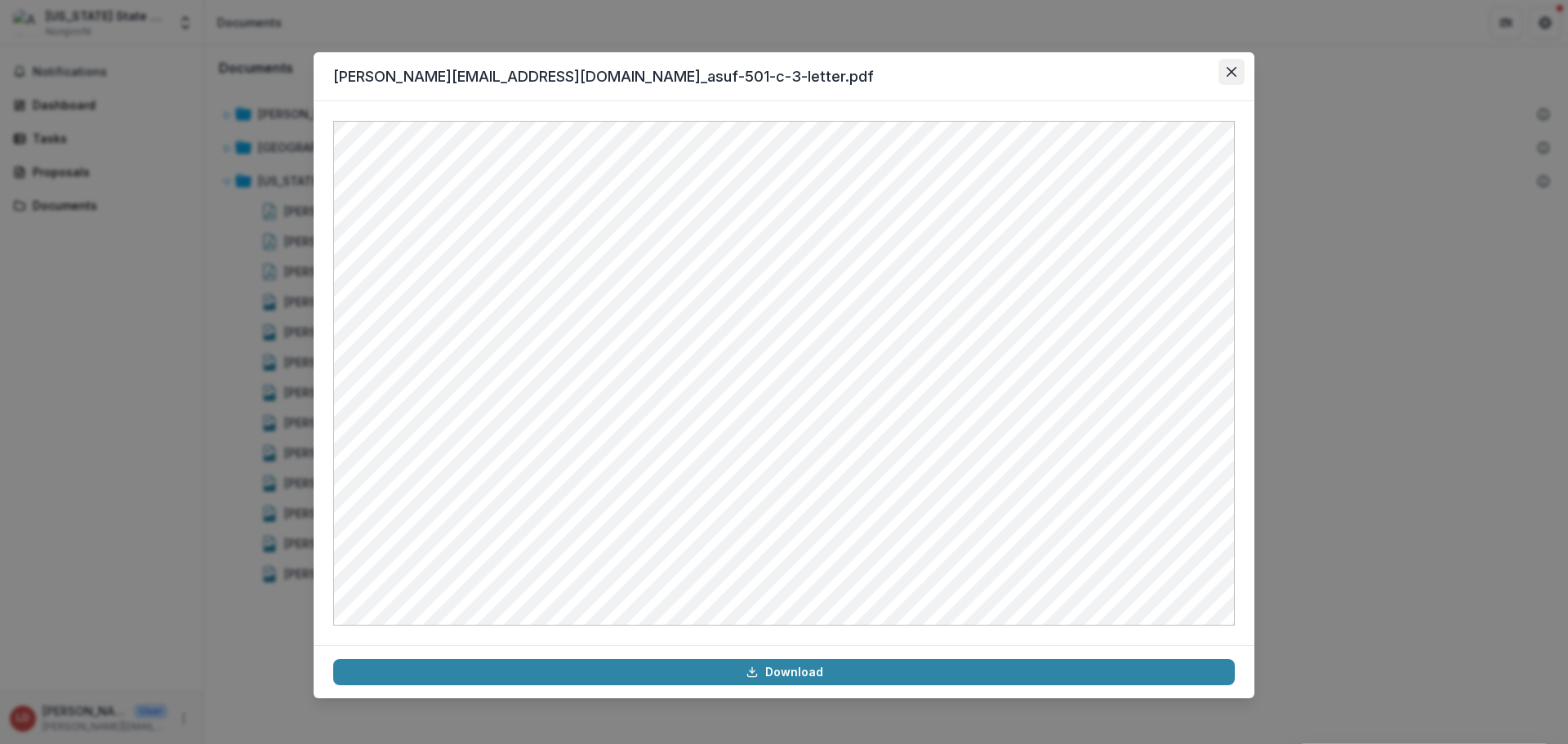
click at [1234, 71] on icon "Close" at bounding box center [1231, 71] width 10 height 10
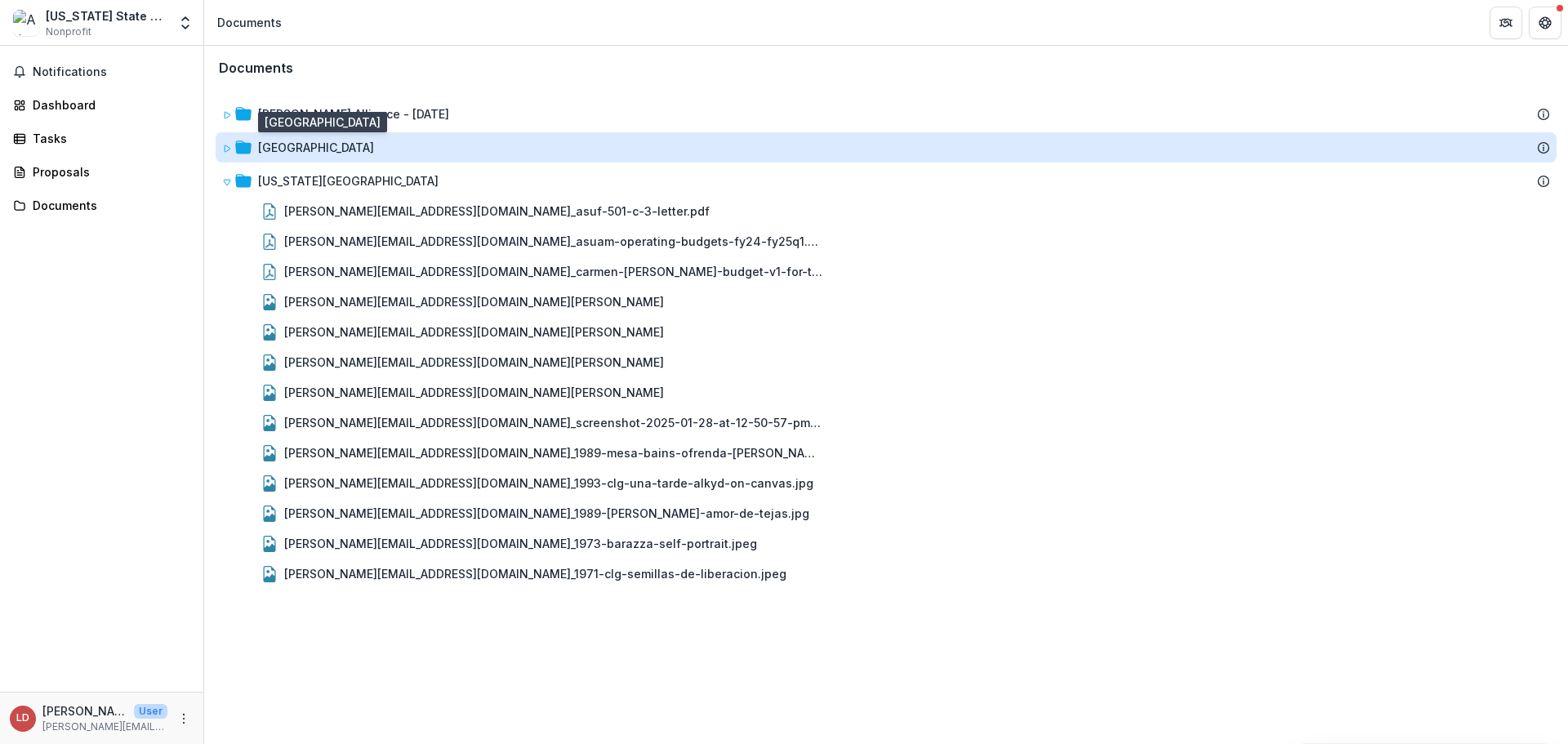
click at [343, 149] on div "[GEOGRAPHIC_DATA]" at bounding box center [316, 147] width 116 height 18
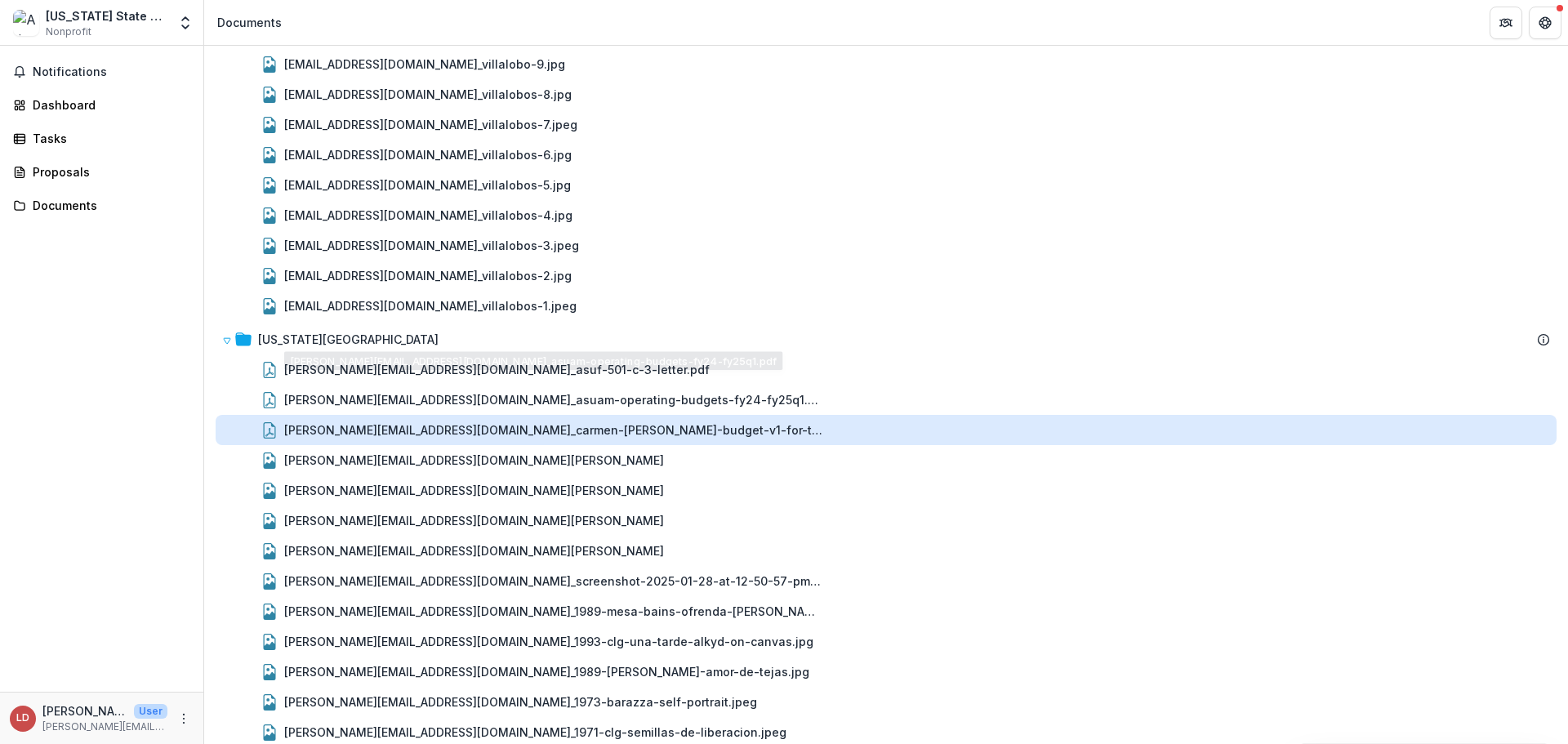
scroll to position [249, 0]
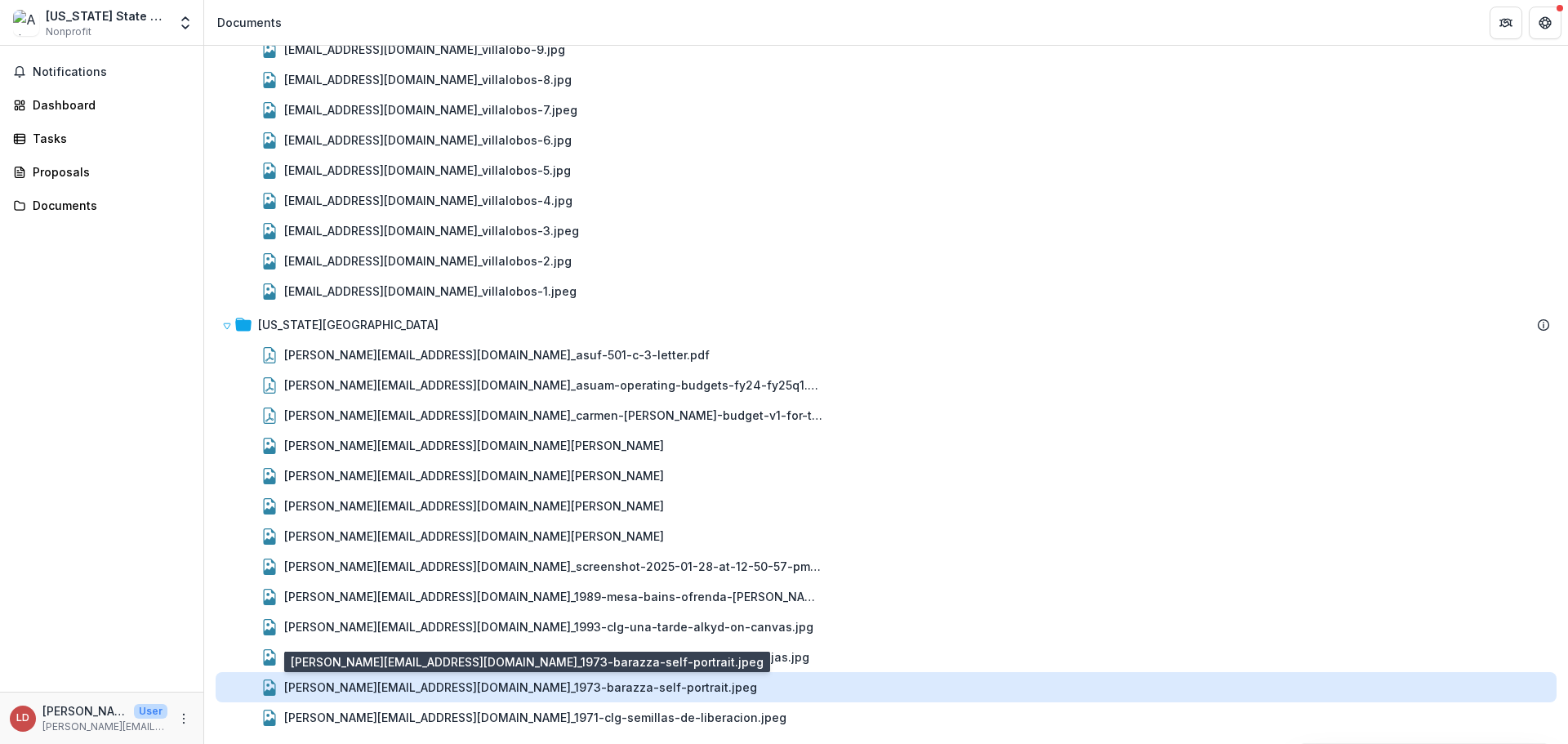
click at [477, 696] on div "[PERSON_NAME][EMAIL_ADDRESS][DOMAIN_NAME]_1973-barazza-self-portrait.jpeg" at bounding box center [520, 688] width 473 height 18
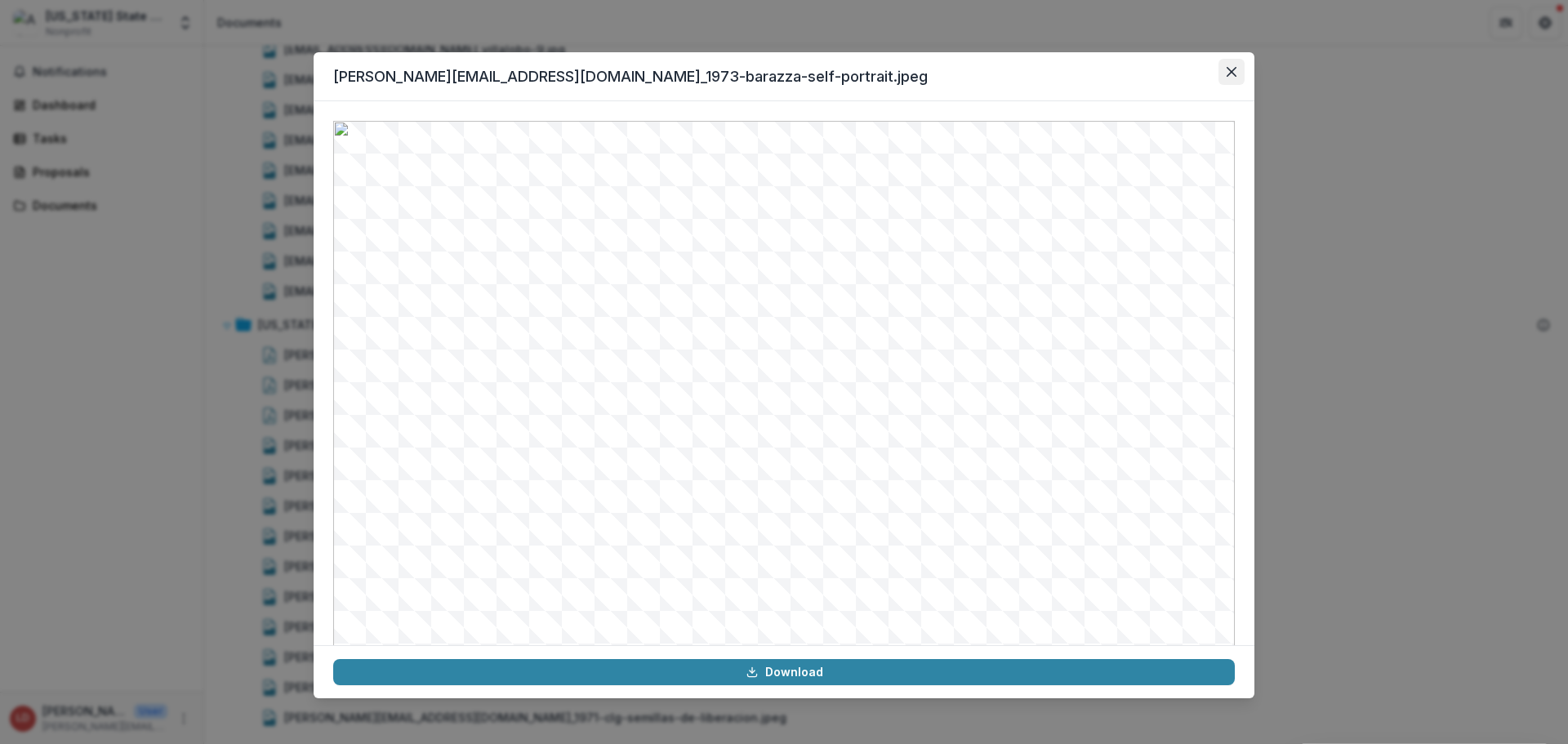
click at [1237, 63] on button "Close" at bounding box center [1231, 72] width 26 height 26
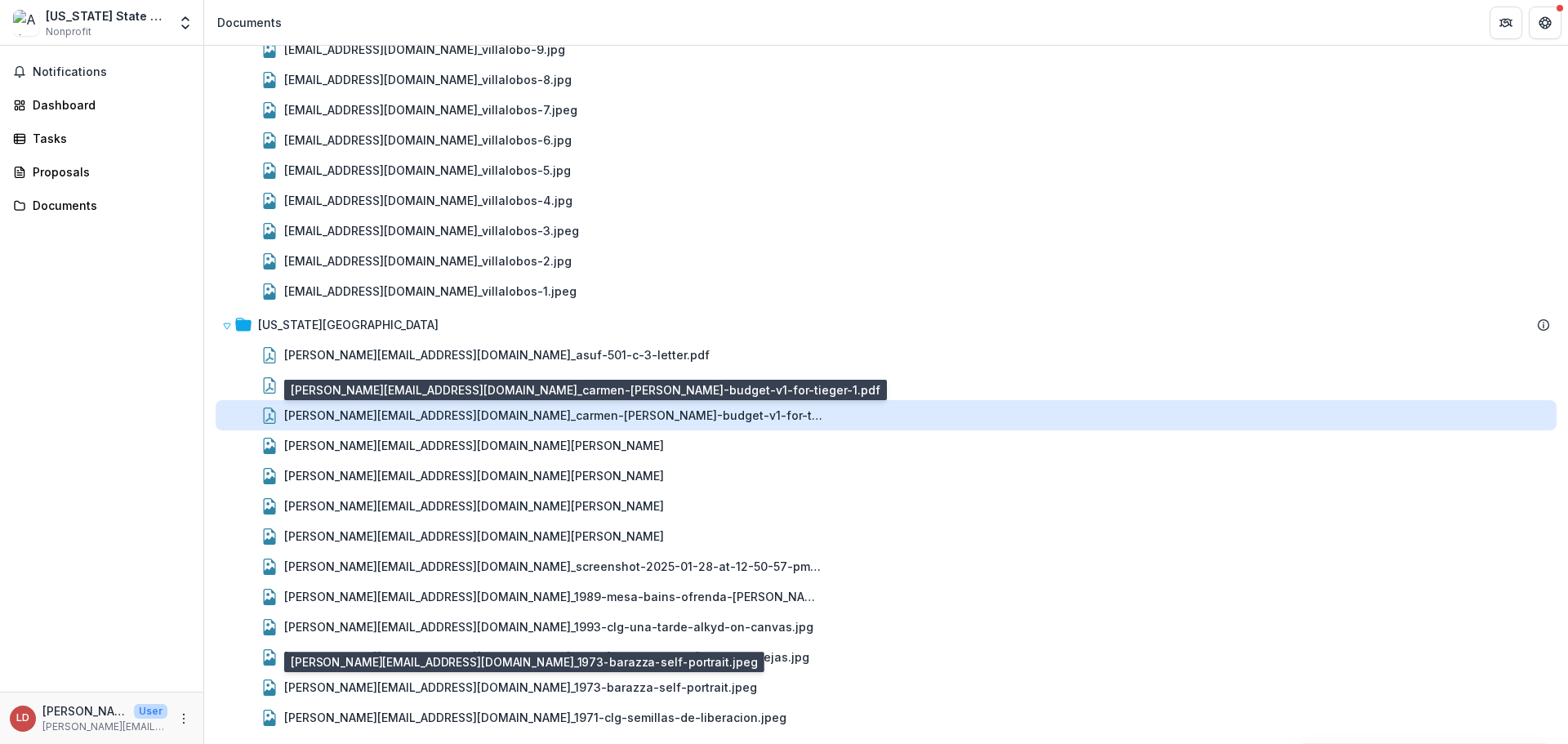
click at [510, 417] on div "[PERSON_NAME][EMAIL_ADDRESS][DOMAIN_NAME]_carmen-[PERSON_NAME]-budget-v1-for-ti…" at bounding box center [553, 416] width 539 height 18
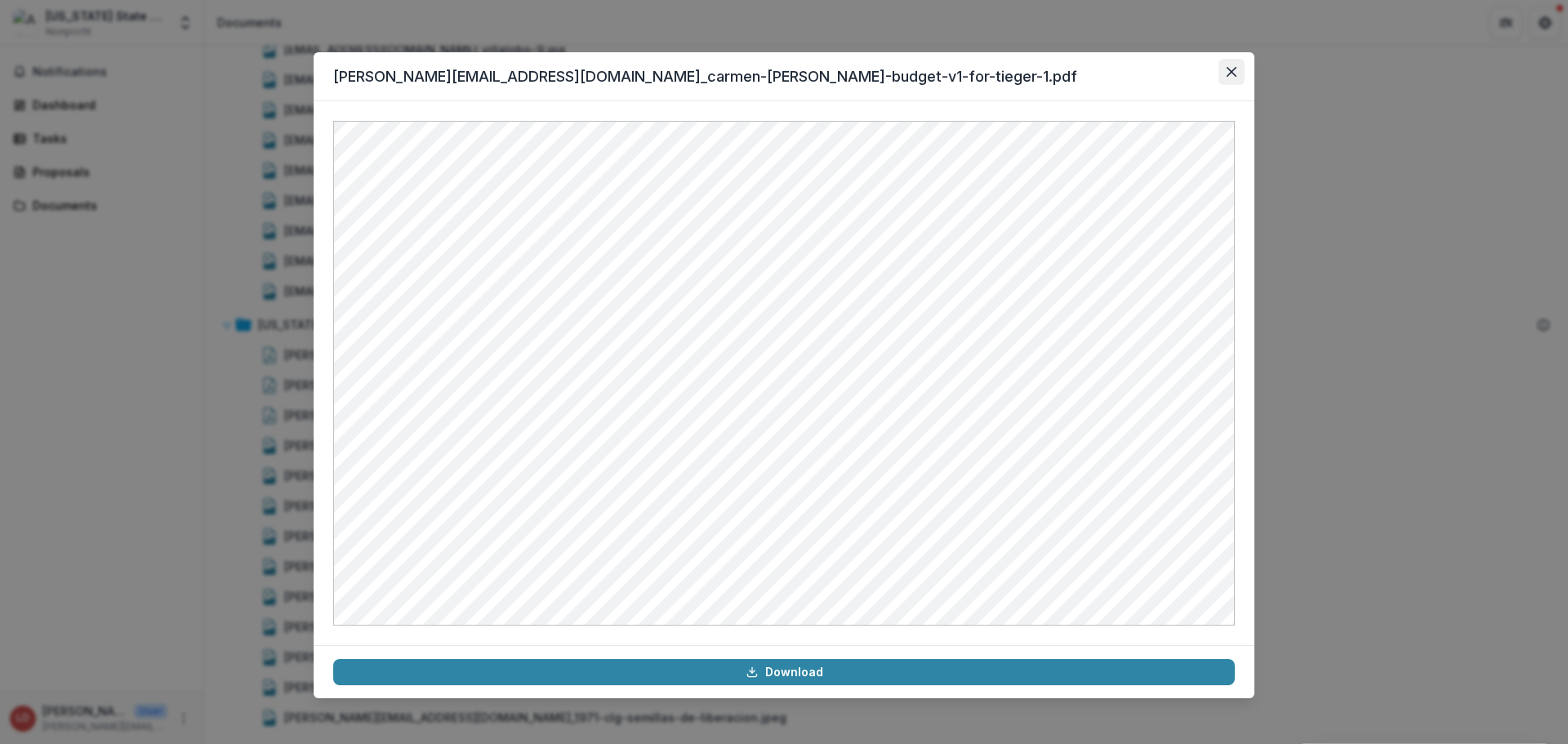
click at [1223, 68] on button "Close" at bounding box center [1231, 72] width 26 height 26
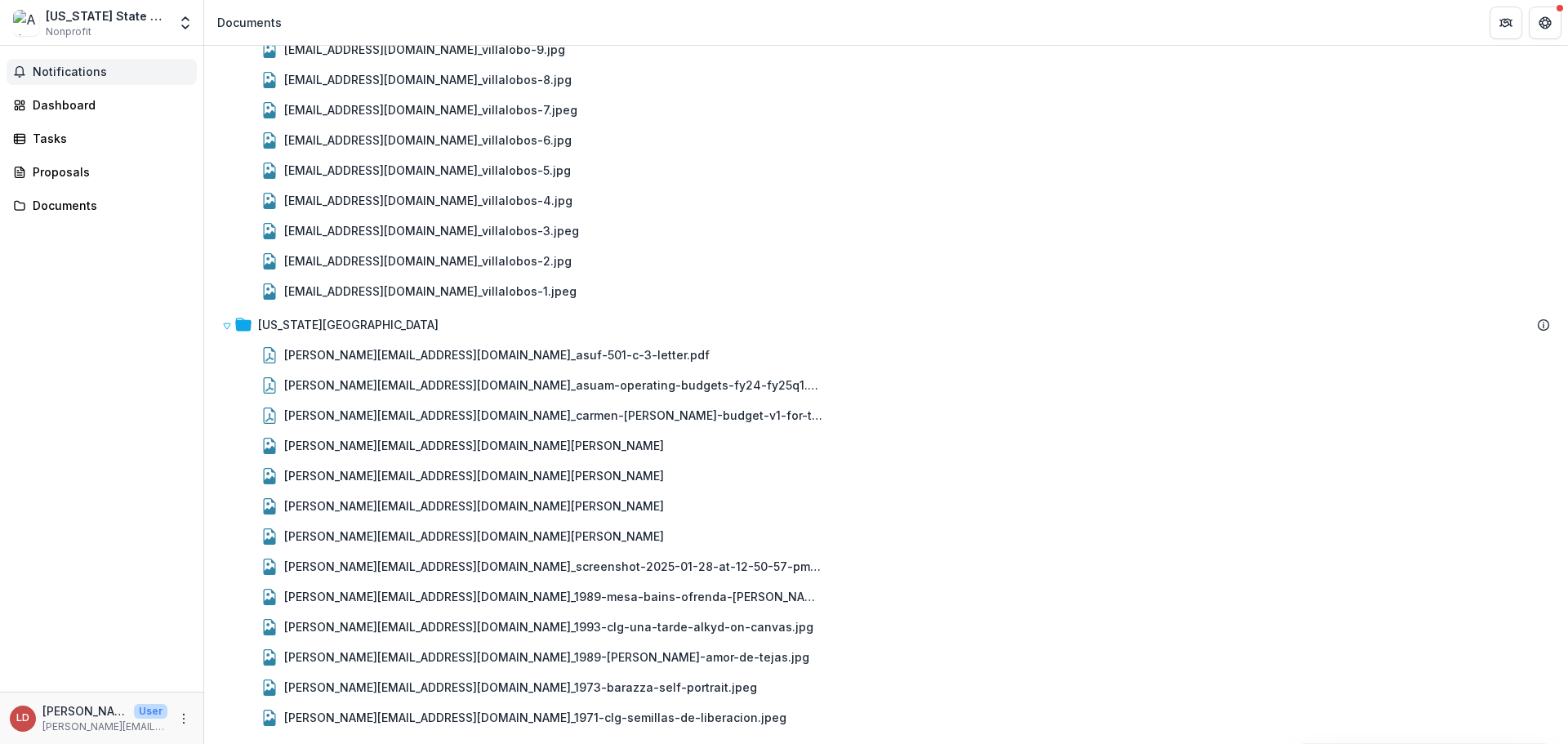
click at [60, 67] on span "Notifications" at bounding box center [111, 72] width 158 height 14
click at [68, 716] on p "[PERSON_NAME]" at bounding box center [84, 712] width 85 height 18
click at [178, 717] on icon "More" at bounding box center [183, 719] width 13 height 13
click at [230, 706] on button "Logout" at bounding box center [291, 711] width 175 height 27
